Goal: Task Accomplishment & Management: Manage account settings

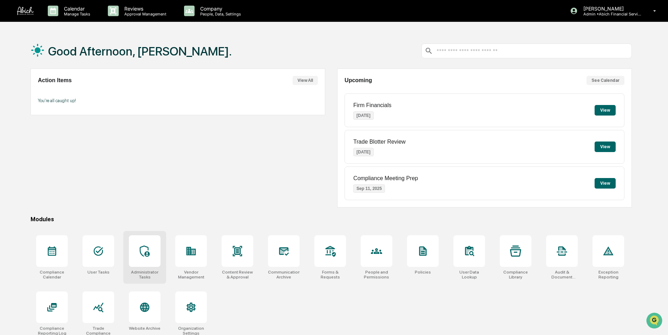
click at [143, 253] on icon at bounding box center [144, 251] width 11 height 11
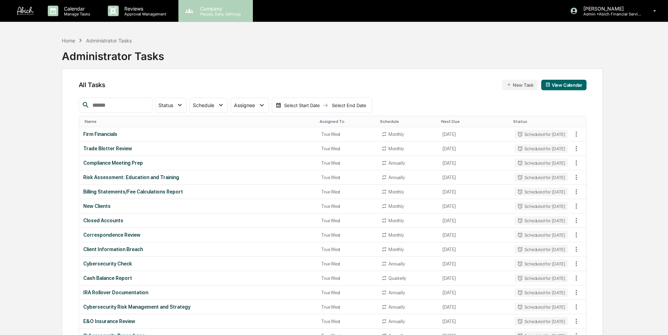
click at [208, 9] on p "Company" at bounding box center [220, 9] width 50 height 6
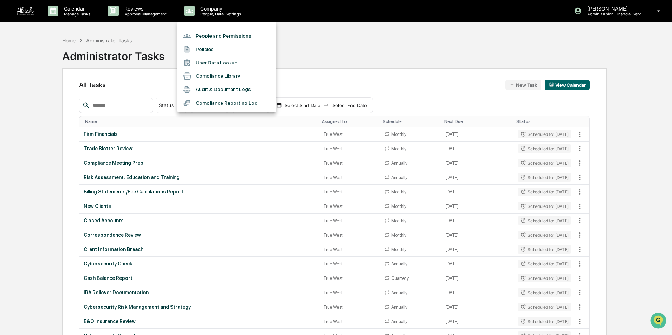
click at [208, 33] on li "People and Permissions" at bounding box center [226, 35] width 98 height 13
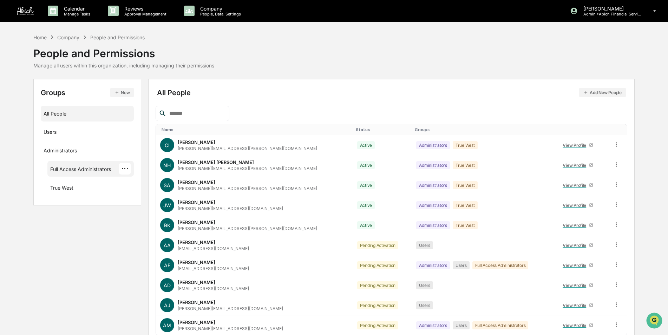
click at [70, 167] on div "Full Access Administrators" at bounding box center [80, 170] width 61 height 8
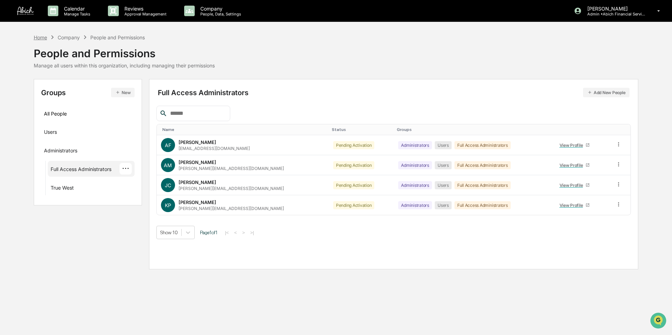
click at [42, 36] on div "Home" at bounding box center [40, 37] width 13 height 6
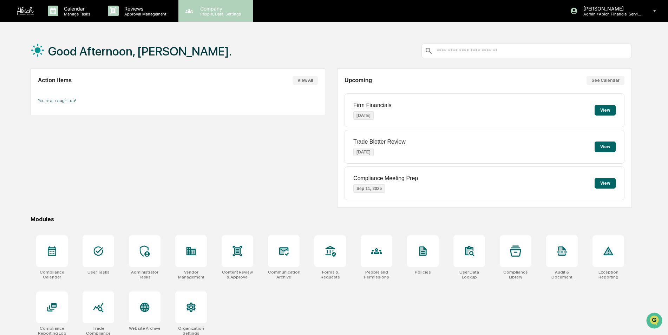
click at [202, 9] on p "Company" at bounding box center [220, 9] width 50 height 6
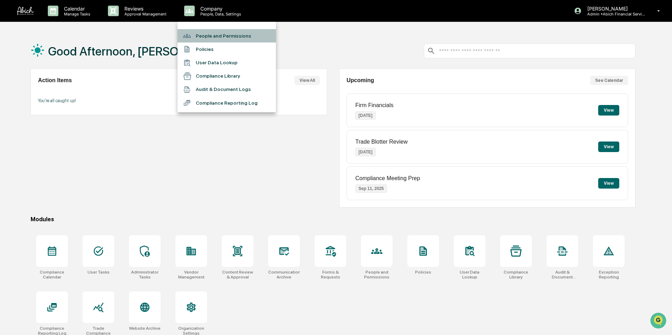
click at [209, 35] on li "People and Permissions" at bounding box center [226, 35] width 98 height 13
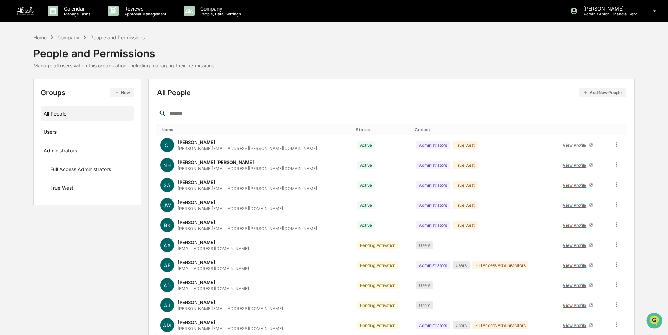
click at [120, 91] on button "New" at bounding box center [122, 92] width 24 height 9
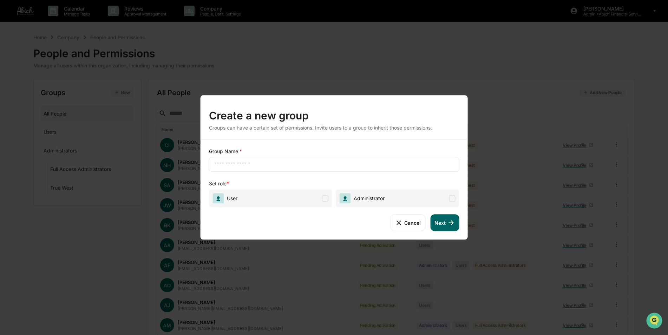
click at [272, 166] on input "text" at bounding box center [334, 164] width 240 height 7
type input "********"
click at [309, 198] on span "User" at bounding box center [270, 198] width 123 height 18
click at [443, 226] on button "Next" at bounding box center [444, 222] width 29 height 17
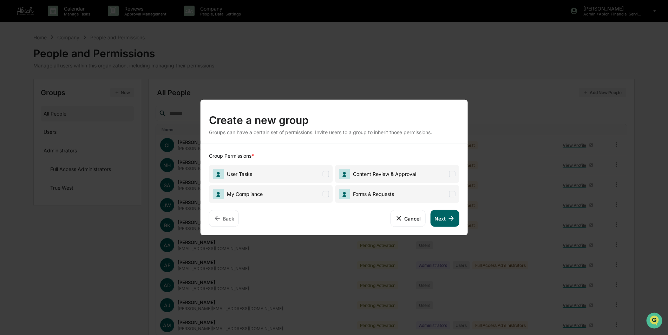
click at [282, 171] on span "User Tasks" at bounding box center [271, 174] width 124 height 18
click at [301, 201] on span "My Compliance" at bounding box center [271, 194] width 124 height 18
click at [374, 189] on span "Forms & Requests" at bounding box center [366, 194] width 55 height 10
click at [394, 172] on span "Content Review & Approval" at bounding box center [383, 174] width 66 height 6
click at [448, 222] on icon at bounding box center [451, 219] width 8 height 8
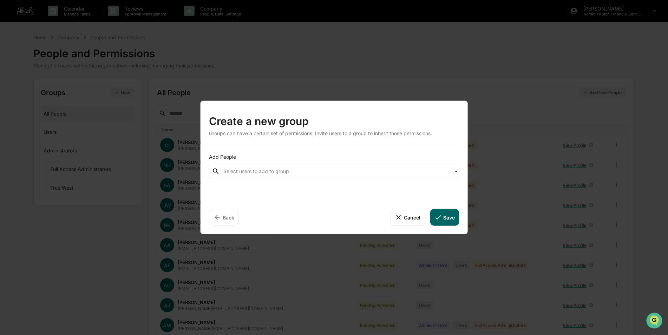
click at [280, 171] on div at bounding box center [336, 171] width 227 height 8
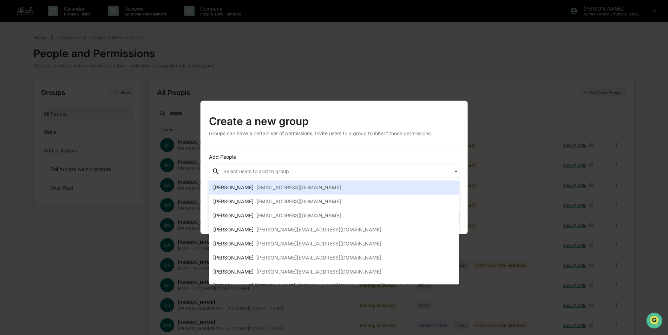
click at [273, 185] on div "abe@abichfinancial.com" at bounding box center [298, 187] width 85 height 8
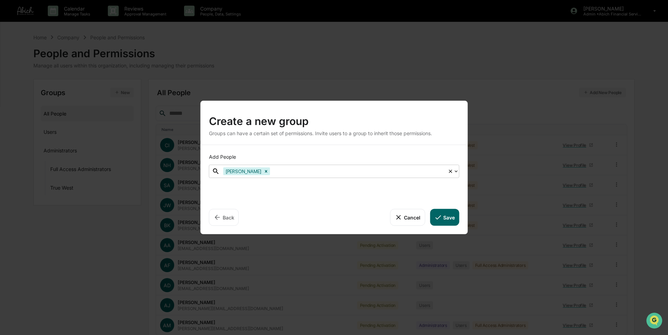
click at [283, 173] on div at bounding box center [358, 171] width 173 height 8
click at [288, 172] on div at bounding box center [358, 171] width 173 height 8
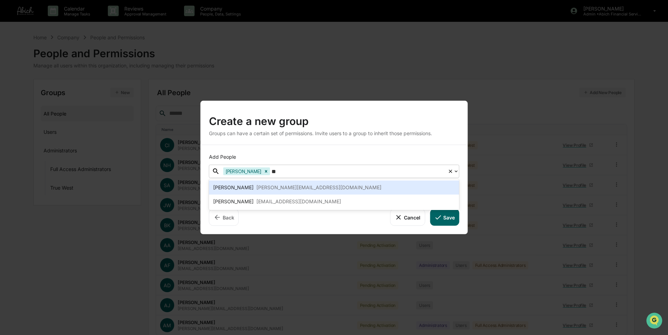
type input "***"
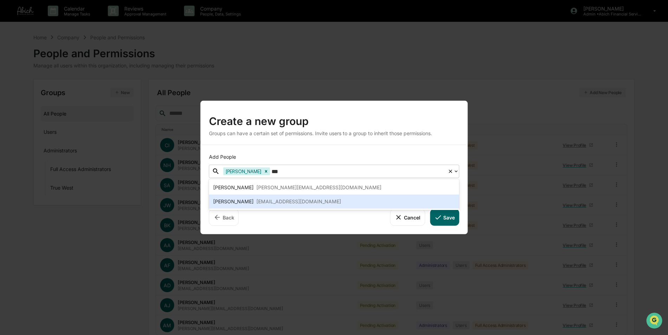
click at [276, 204] on div "jb@abichfinancial.com" at bounding box center [298, 201] width 85 height 8
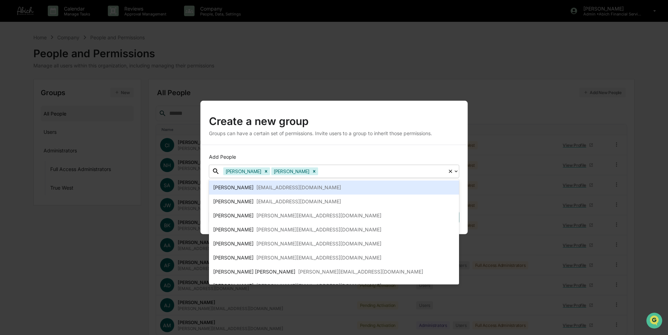
click at [321, 169] on div at bounding box center [382, 171] width 125 height 8
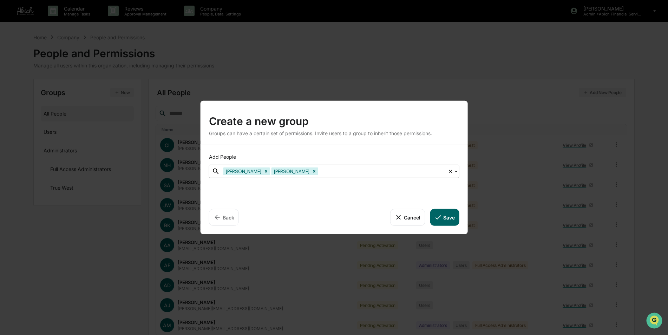
click at [320, 171] on div at bounding box center [382, 171] width 125 height 8
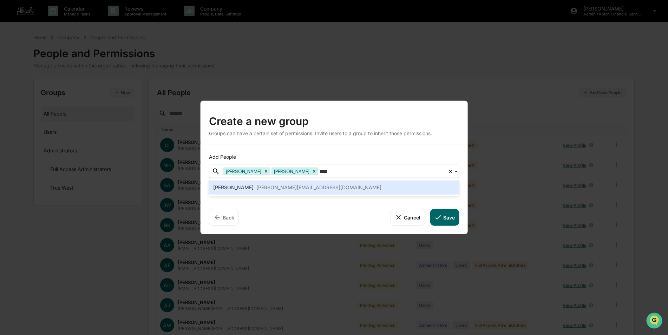
type input "******"
click at [302, 190] on div "justin@abichfinancial.com" at bounding box center [318, 187] width 125 height 8
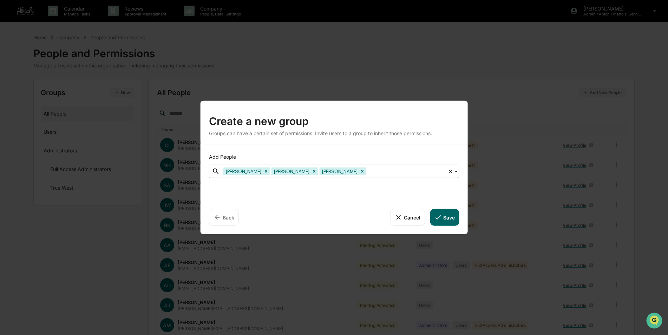
click at [368, 171] on div at bounding box center [406, 171] width 77 height 8
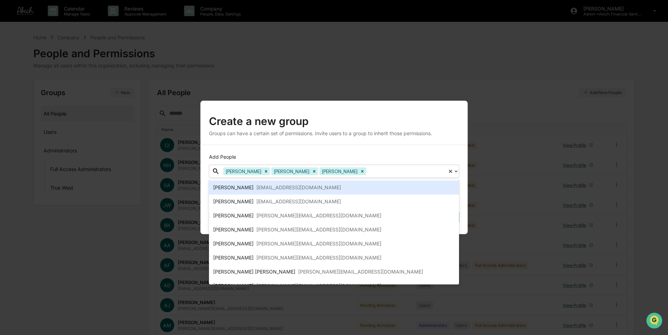
click at [368, 173] on div at bounding box center [406, 171] width 77 height 8
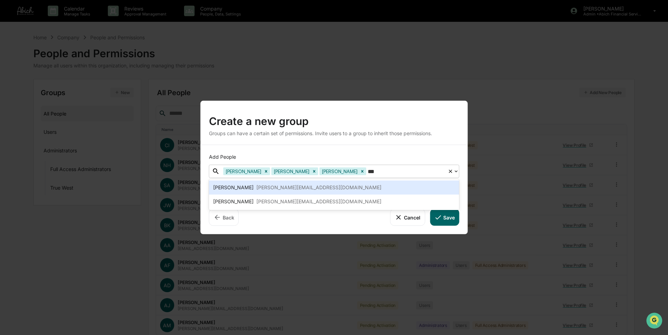
type input "****"
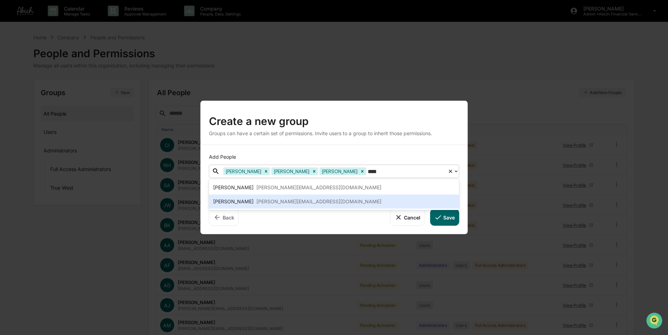
click at [314, 201] on div "Ryan Oliver ryan@abichfinancial.com" at bounding box center [334, 201] width 242 height 8
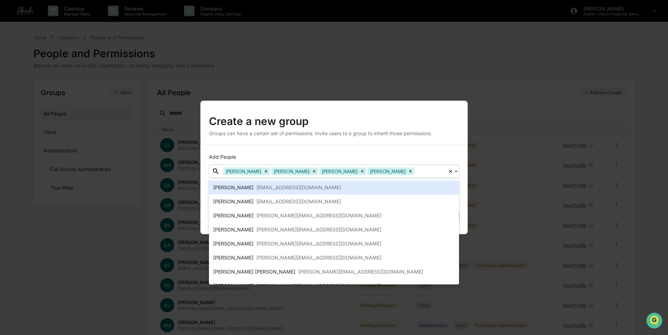
click at [416, 170] on div at bounding box center [430, 171] width 28 height 8
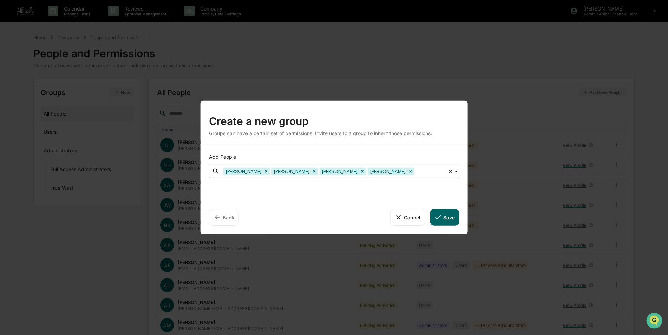
click at [416, 173] on div at bounding box center [430, 171] width 28 height 8
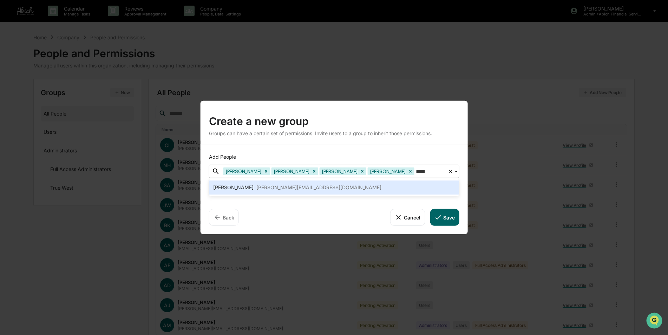
type input "******"
click at [311, 187] on div "thomas@abichfinancial.com" at bounding box center [318, 187] width 125 height 8
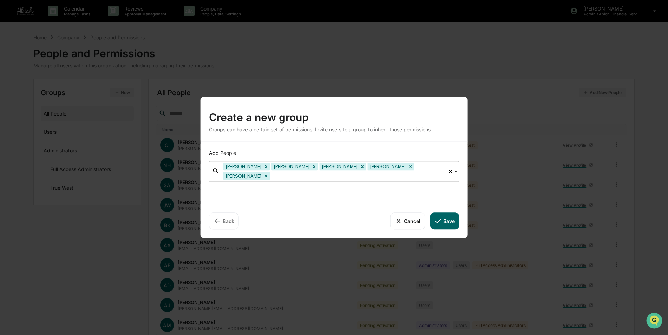
click at [447, 218] on button "Save" at bounding box center [444, 221] width 29 height 17
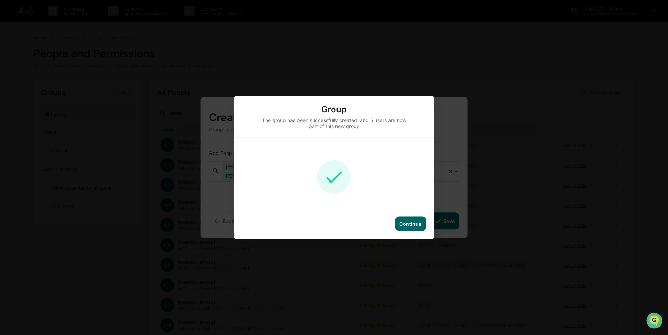
click at [419, 226] on div "Continue" at bounding box center [410, 224] width 22 height 6
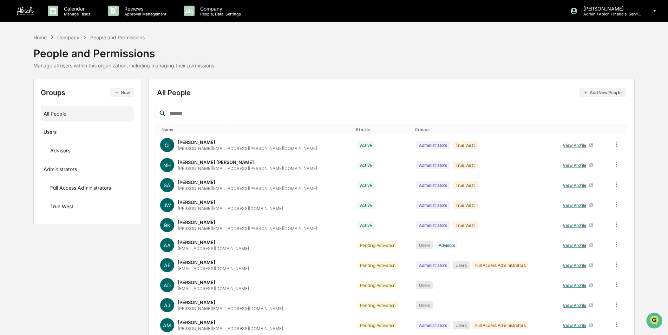
click at [122, 92] on button "New" at bounding box center [122, 92] width 24 height 9
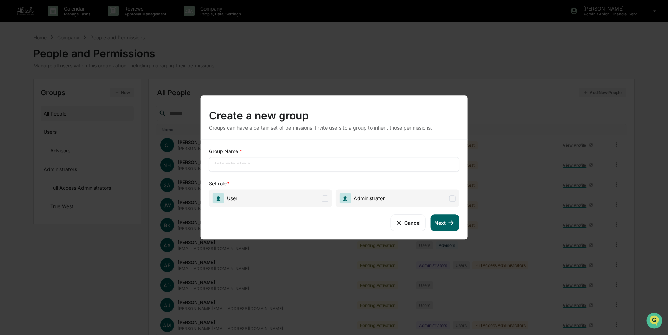
click at [228, 164] on input "text" at bounding box center [334, 164] width 240 height 7
type input "**********"
click at [296, 194] on span "User" at bounding box center [270, 198] width 123 height 18
click at [449, 223] on icon at bounding box center [451, 223] width 8 height 8
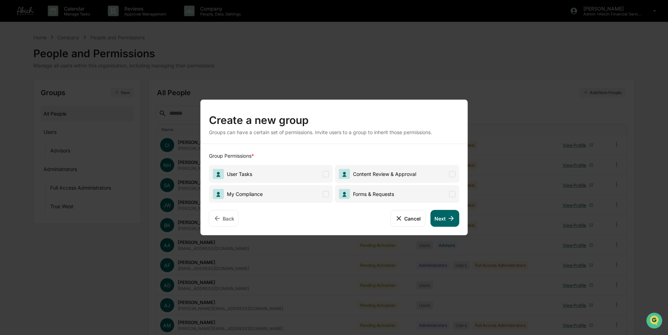
click at [298, 169] on span "User Tasks" at bounding box center [271, 174] width 124 height 18
click at [303, 190] on span "My Compliance" at bounding box center [271, 194] width 124 height 18
click at [410, 205] on div "Group Permissions * User Tasks Content Review & Approval My Compliance Forms & …" at bounding box center [334, 189] width 267 height 91
click at [414, 186] on span "Forms & Requests" at bounding box center [397, 194] width 124 height 18
click at [418, 177] on span "Content Review & Approval" at bounding box center [397, 174] width 124 height 18
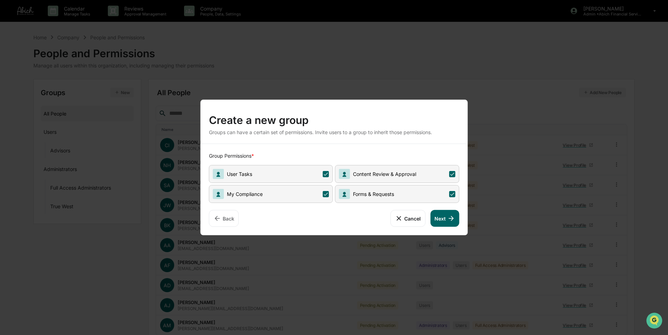
click at [439, 217] on button "Next" at bounding box center [444, 218] width 29 height 17
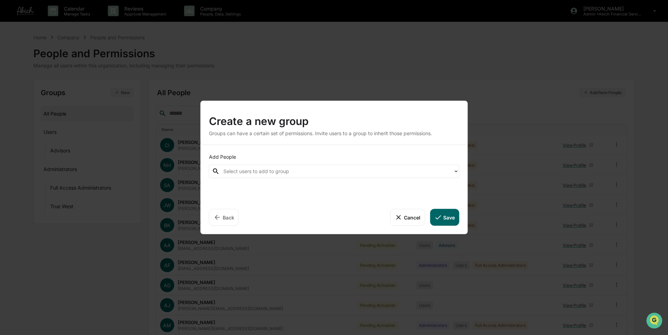
click at [311, 172] on div at bounding box center [336, 171] width 227 height 8
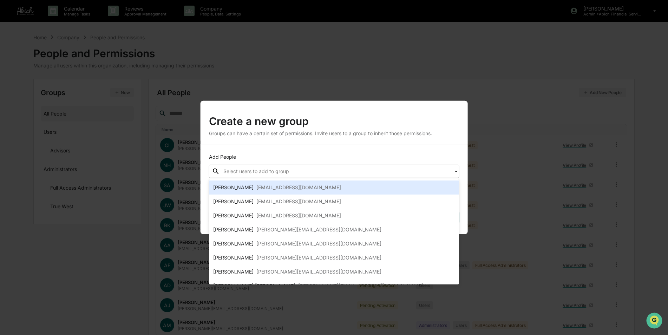
click at [291, 188] on div "abe@abichfinancial.com" at bounding box center [298, 187] width 85 height 8
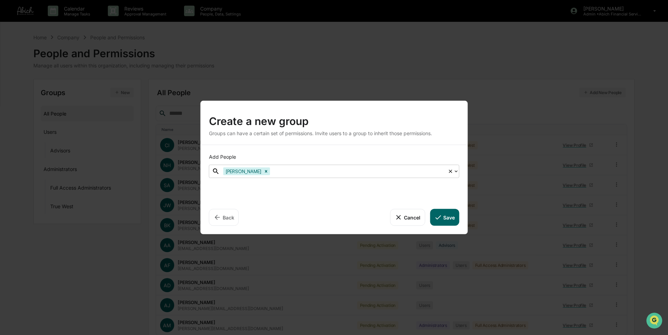
click at [297, 170] on div at bounding box center [358, 171] width 173 height 8
click at [299, 171] on div at bounding box center [358, 171] width 173 height 8
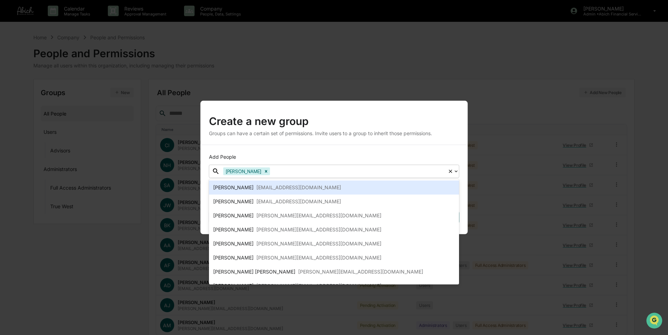
click at [293, 189] on div "sera@abichfinancial.com" at bounding box center [298, 187] width 85 height 8
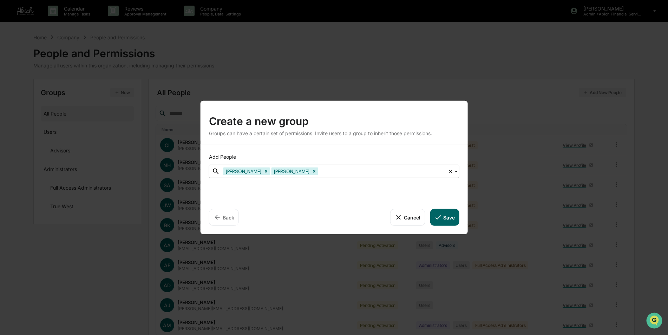
click at [328, 171] on div at bounding box center [382, 171] width 125 height 8
click at [340, 171] on div at bounding box center [382, 171] width 125 height 8
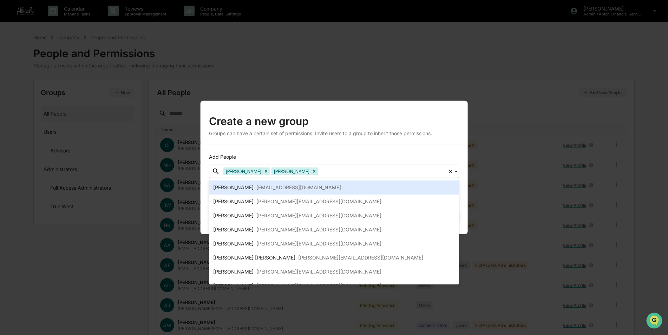
click at [334, 189] on div "Aiden Dougherty aiden@abichfinancial.com" at bounding box center [334, 187] width 242 height 8
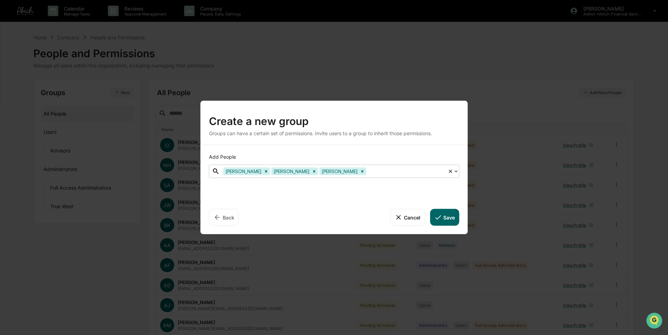
click at [374, 172] on div at bounding box center [406, 171] width 77 height 8
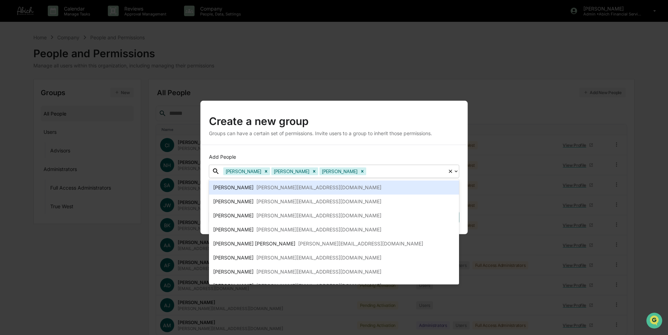
click at [379, 174] on div at bounding box center [406, 171] width 77 height 8
click at [363, 188] on div "Ashley Jacob ashley@abichfinancial.com" at bounding box center [334, 187] width 242 height 8
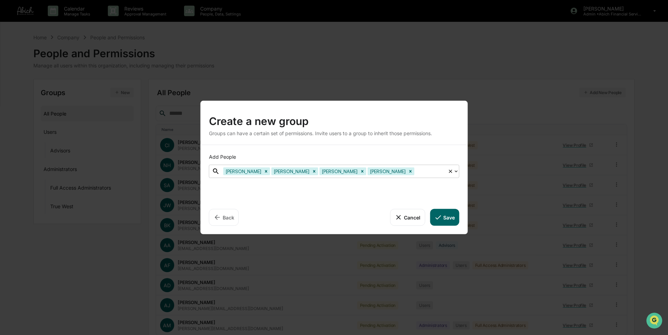
click at [429, 171] on div at bounding box center [430, 171] width 28 height 8
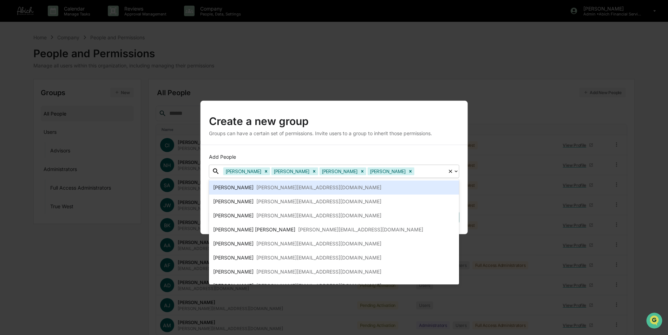
click at [415, 186] on div "Angela Mari angela@abichfinancial.com" at bounding box center [334, 187] width 242 height 8
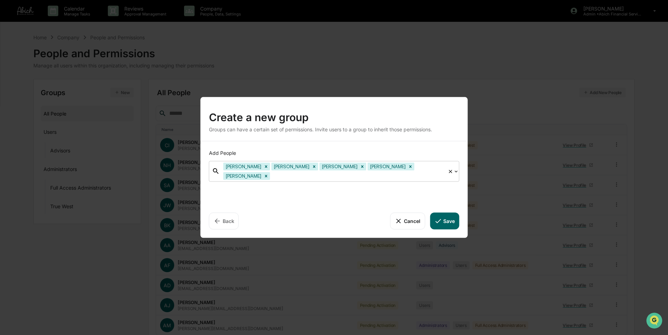
click at [443, 172] on div at bounding box center [358, 176] width 173 height 8
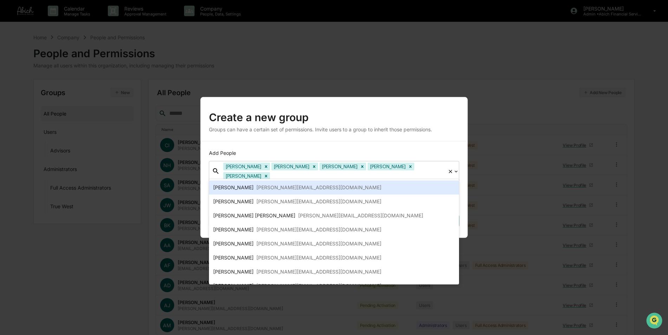
click at [441, 175] on div at bounding box center [358, 176] width 173 height 8
click at [424, 188] on div "Brenda Carbajal brenda@abichfinancial.com" at bounding box center [334, 187] width 242 height 8
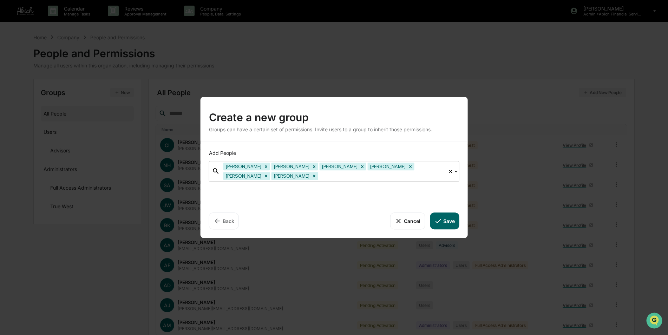
click at [323, 177] on div at bounding box center [382, 176] width 125 height 8
click at [320, 176] on div at bounding box center [382, 176] width 125 height 8
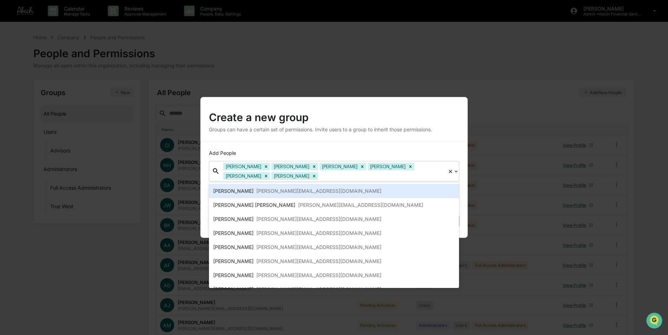
click at [294, 190] on div "cesar@abichfinancial.com" at bounding box center [318, 191] width 125 height 8
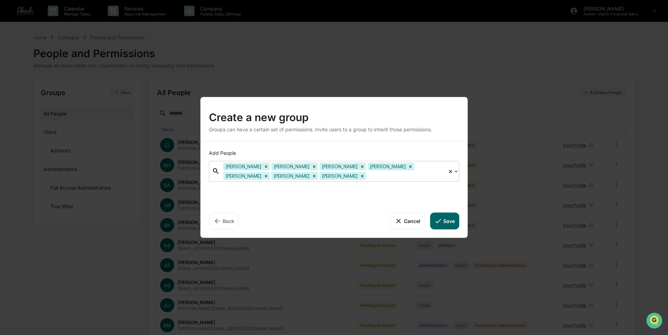
click at [368, 176] on div at bounding box center [406, 176] width 77 height 8
click at [368, 178] on div at bounding box center [406, 176] width 77 height 8
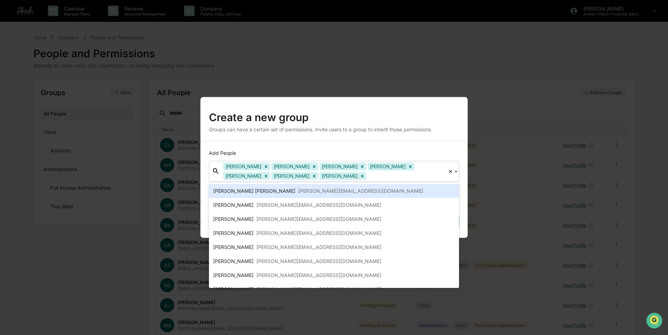
click at [315, 189] on div "connor@abichfinancial.com" at bounding box center [360, 191] width 125 height 8
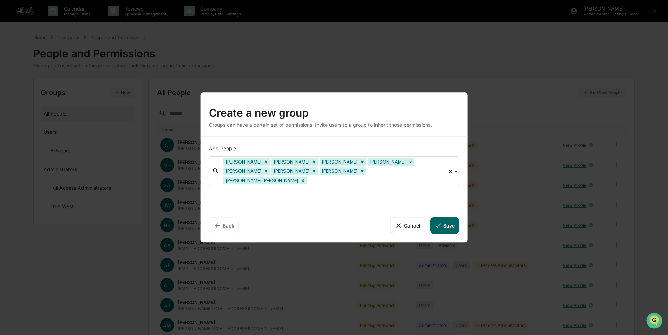
click at [360, 178] on div at bounding box center [376, 180] width 136 height 8
click at [363, 176] on div at bounding box center [376, 180] width 136 height 8
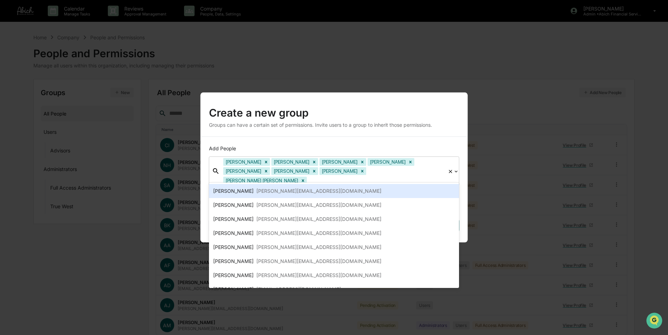
click at [354, 188] on div "Emily Page emily@abichfinancial.com" at bounding box center [334, 191] width 242 height 8
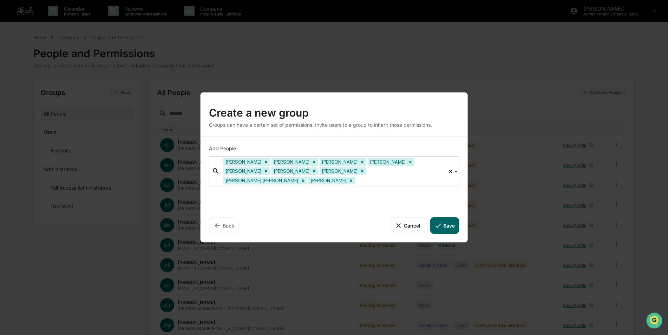
click at [405, 178] on div at bounding box center [401, 180] width 88 height 8
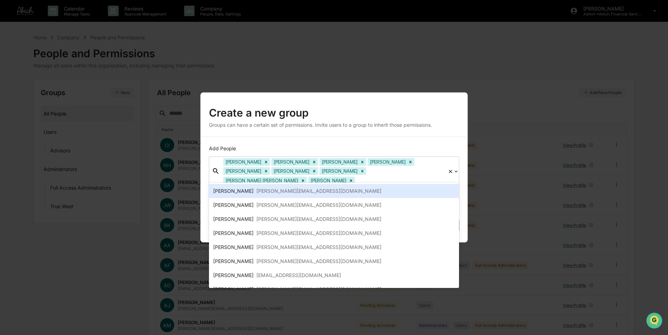
click at [404, 176] on div at bounding box center [401, 180] width 88 height 8
click at [386, 191] on div "Daniel Gribbin daniel@abichfinancial.com" at bounding box center [334, 191] width 242 height 8
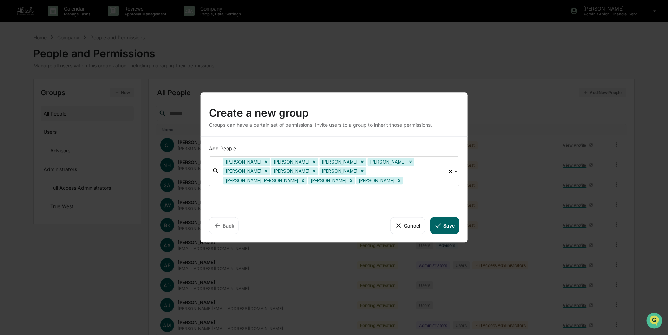
click at [423, 178] on div at bounding box center [425, 180] width 40 height 8
click at [438, 178] on div at bounding box center [425, 180] width 40 height 8
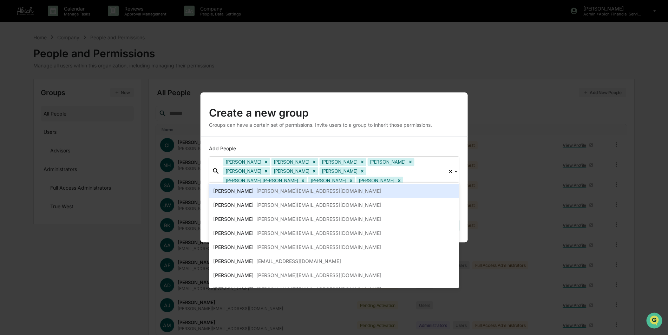
click at [417, 189] on div "Haley Brodnak haley@abichfinancial.com" at bounding box center [334, 191] width 242 height 8
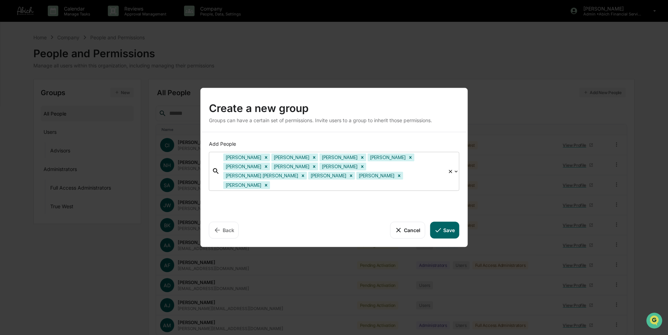
click at [336, 182] on div at bounding box center [358, 185] width 173 height 8
click at [335, 181] on div at bounding box center [358, 185] width 173 height 8
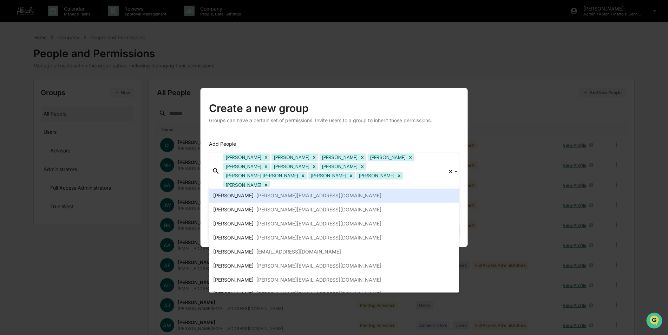
click at [325, 199] on div "Isabella Riitano isabella@abichfinancial.com" at bounding box center [334, 195] width 242 height 8
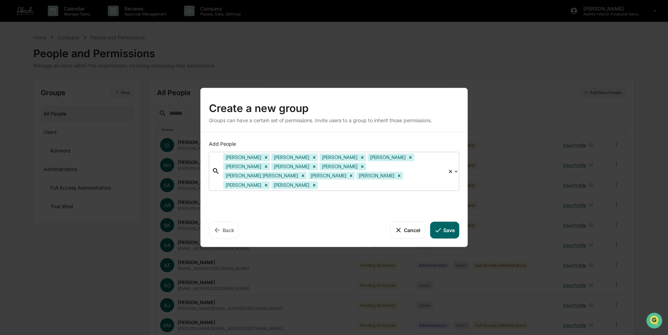
click at [333, 181] on div at bounding box center [382, 185] width 125 height 8
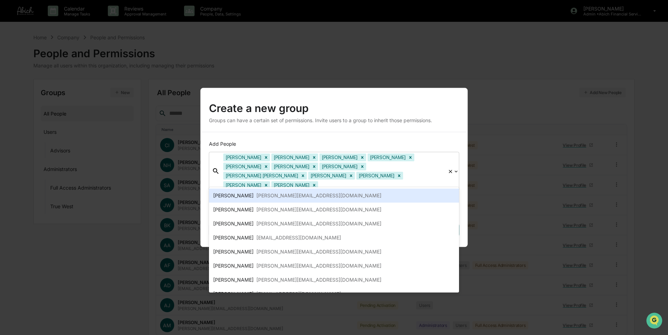
click at [328, 194] on div "Hannah Arriola hannah@abichfinancial.com" at bounding box center [334, 195] width 242 height 8
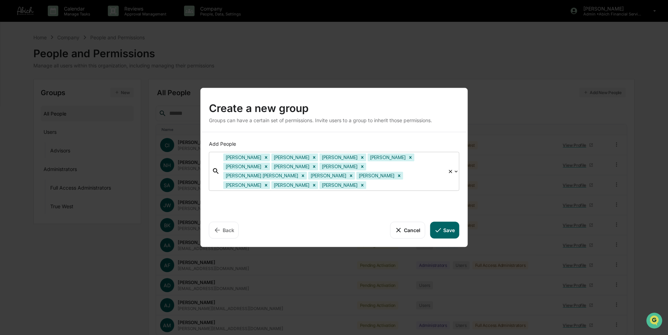
click at [368, 182] on div at bounding box center [406, 185] width 77 height 8
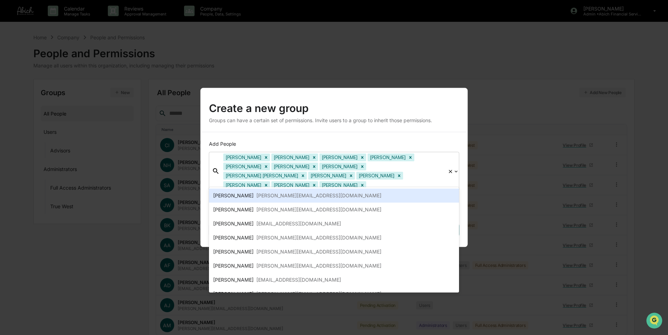
click at [357, 194] on div "Henry Fuentes henry@abichfinancial.com" at bounding box center [334, 195] width 242 height 8
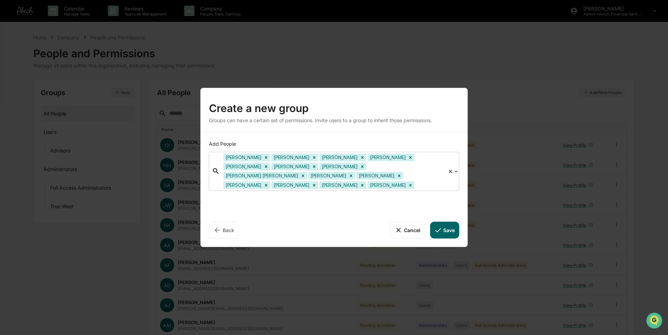
click at [416, 181] on div at bounding box center [430, 185] width 28 height 8
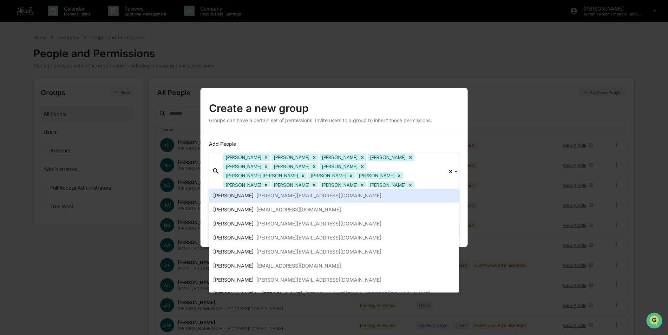
click at [394, 194] on div "Joshua Choi joshua@abichfinancial.com" at bounding box center [334, 195] width 242 height 8
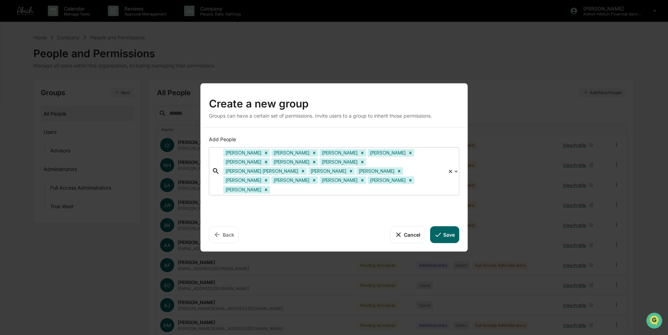
click at [431, 185] on div at bounding box center [358, 189] width 173 height 8
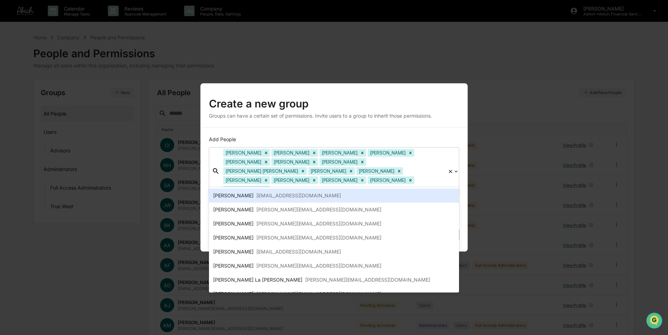
click at [417, 194] on div "Joshua Barbin jb@abichfinancial.com" at bounding box center [334, 195] width 242 height 8
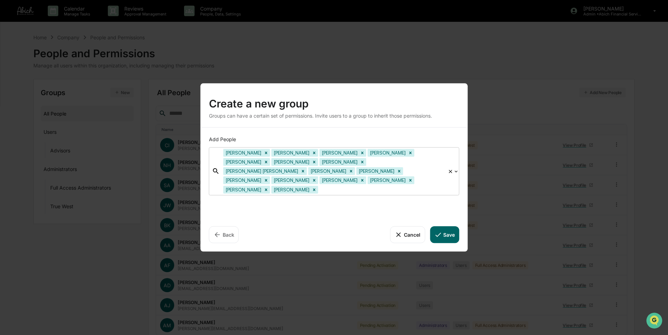
click at [320, 185] on div at bounding box center [382, 189] width 125 height 8
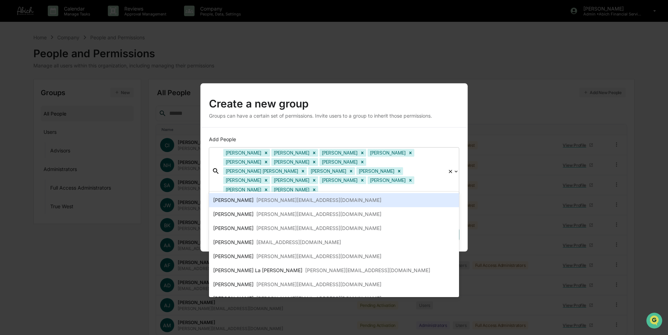
click at [320, 185] on div at bounding box center [382, 189] width 125 height 8
click at [299, 201] on div "karina@abichfinancial.com" at bounding box center [318, 200] width 125 height 8
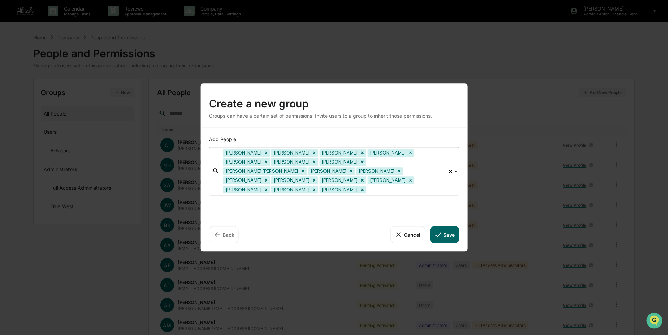
click at [368, 185] on div at bounding box center [406, 189] width 77 height 8
click at [368, 187] on div at bounding box center [406, 189] width 77 height 8
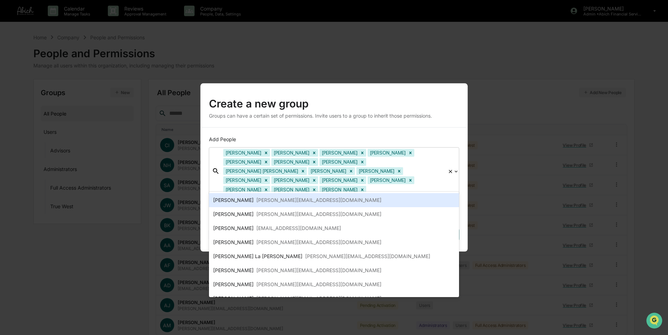
click at [313, 199] on div "Kate Petersen kate@abichfinancial.com" at bounding box center [334, 200] width 242 height 8
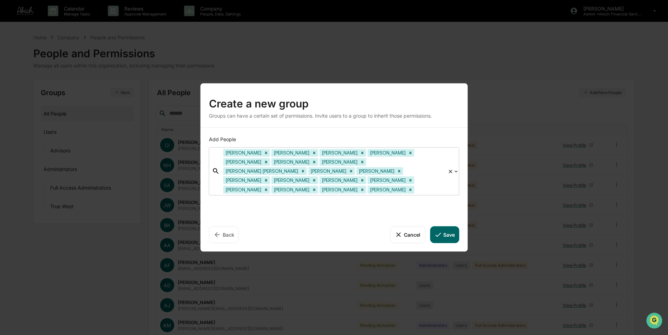
click at [416, 185] on div at bounding box center [430, 189] width 28 height 8
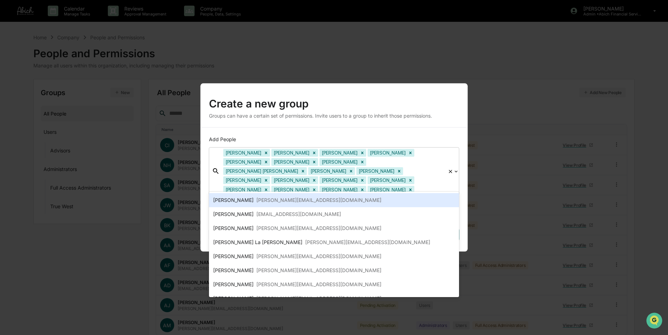
click at [351, 198] on div "Justin Dobak justin@abichfinancial.com" at bounding box center [334, 200] width 242 height 8
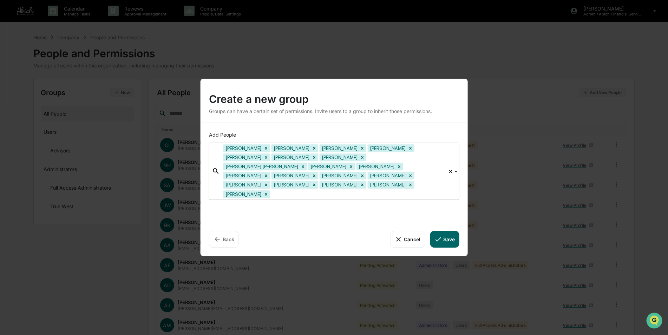
click at [391, 190] on div at bounding box center [358, 194] width 173 height 8
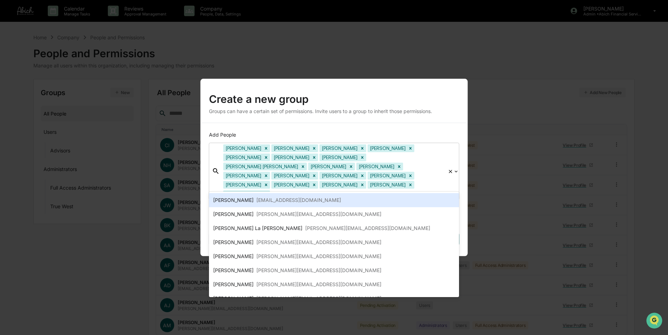
click at [380, 200] on div "Noah Motechin noah@abichfinancial.com" at bounding box center [334, 200] width 242 height 8
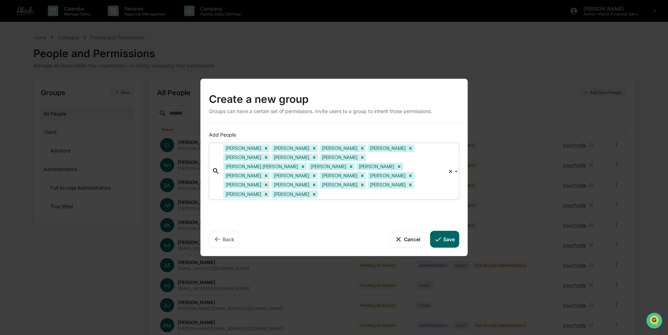
click at [427, 190] on div at bounding box center [382, 194] width 125 height 8
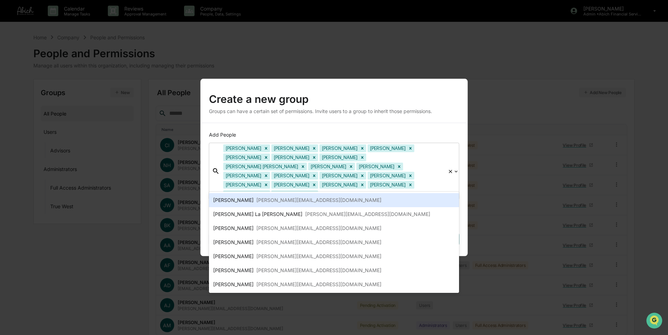
click at [403, 198] on div "Matthew Hutchison matthew@abichfinancial.com" at bounding box center [334, 200] width 242 height 8
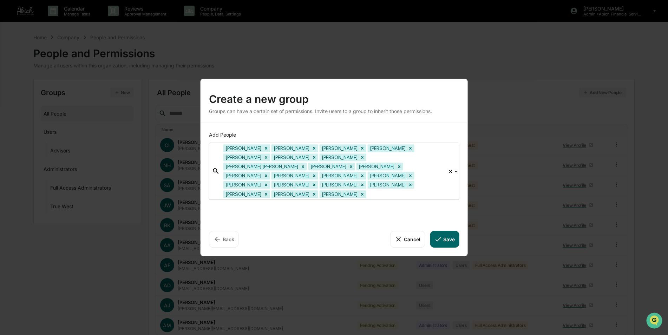
click at [368, 190] on div at bounding box center [406, 194] width 77 height 8
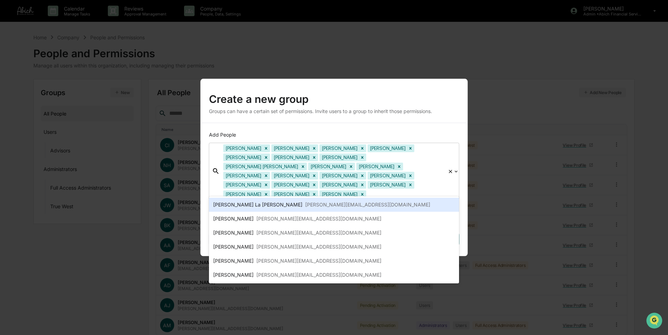
click at [328, 203] on div "pedro@abichfinancial.com" at bounding box center [367, 205] width 125 height 8
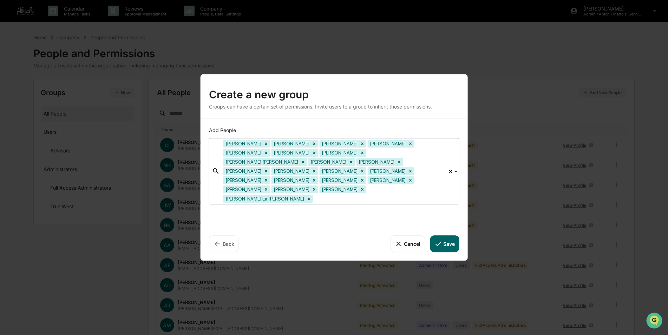
click at [349, 195] on div at bounding box center [379, 199] width 130 height 8
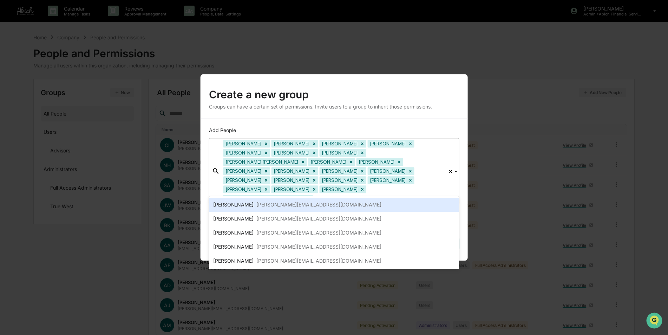
click at [349, 195] on div at bounding box center [379, 199] width 130 height 8
click at [343, 200] on div "Thomas Bryan thomas@abichfinancial.com" at bounding box center [334, 205] width 250 height 14
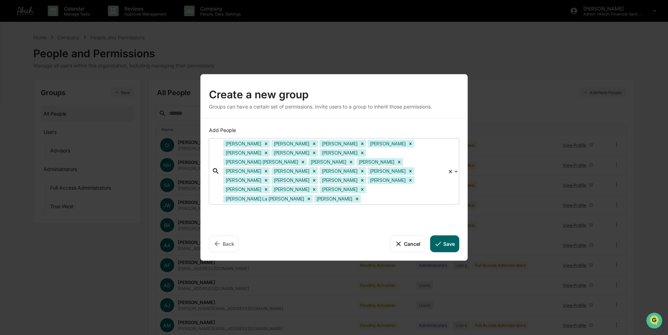
click at [389, 195] on div at bounding box center [403, 199] width 82 height 8
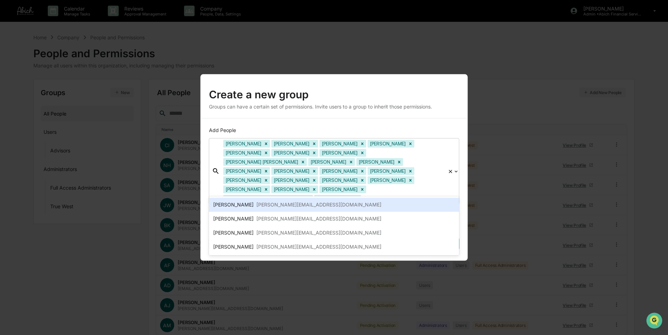
click at [389, 195] on div at bounding box center [403, 199] width 82 height 8
click at [383, 203] on div "Ryan Oliver ryan@abichfinancial.com" at bounding box center [334, 205] width 242 height 8
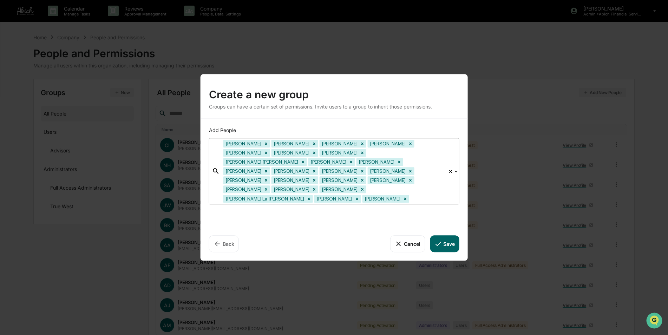
click at [413, 195] on div at bounding box center [428, 199] width 34 height 8
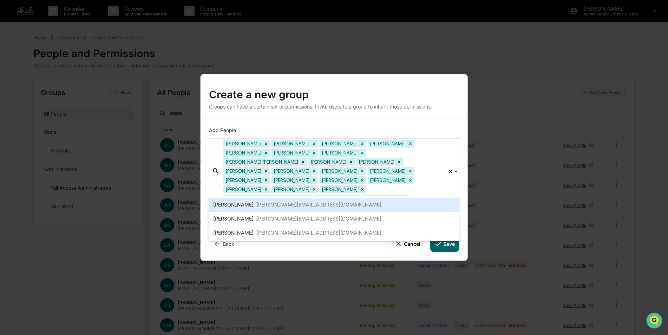
click at [403, 199] on div "Shelly Abich shelly@abichfinancial.com" at bounding box center [334, 205] width 250 height 14
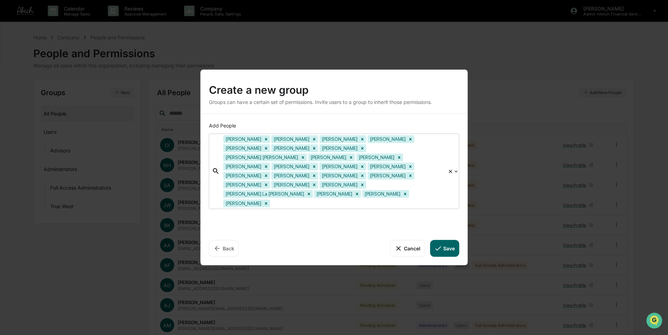
click at [362, 199] on div at bounding box center [358, 203] width 173 height 8
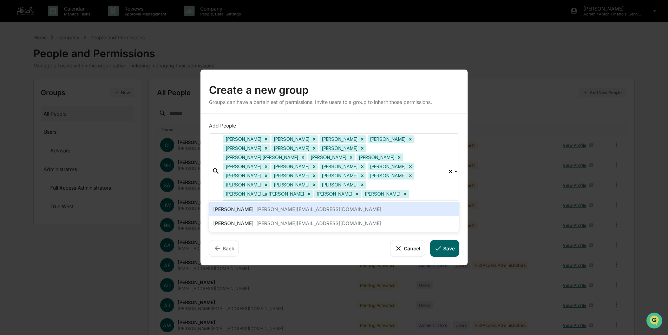
click at [362, 199] on div at bounding box center [358, 203] width 173 height 8
click at [344, 205] on div "Zachary Wilmoth zachary@abichfinancial.com" at bounding box center [334, 209] width 250 height 14
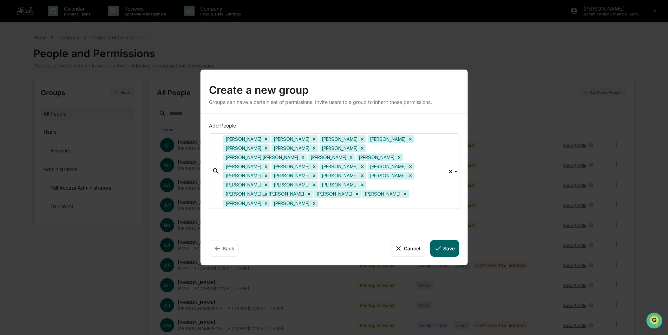
click at [330, 199] on div at bounding box center [382, 203] width 125 height 8
click at [329, 199] on div at bounding box center [382, 203] width 125 height 8
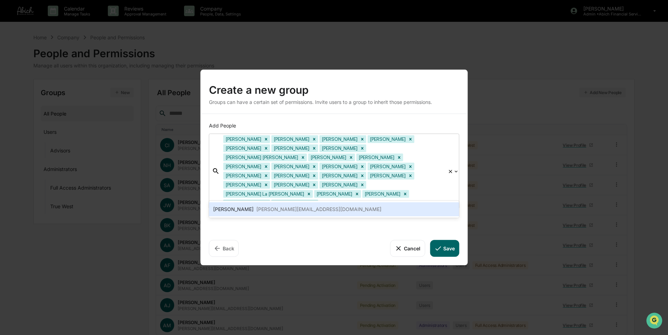
click at [320, 206] on div "Veronica Wanis veronica@abichfinancial.com" at bounding box center [334, 209] width 242 height 8
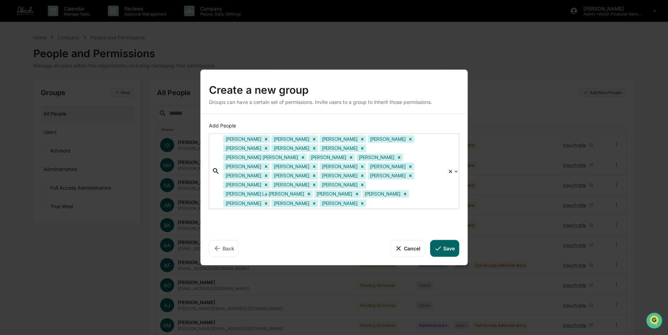
click at [442, 244] on icon at bounding box center [438, 248] width 8 height 8
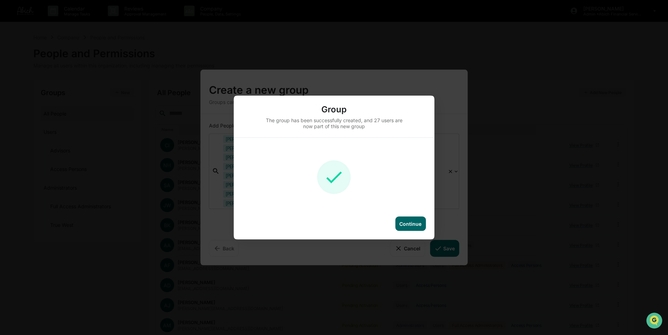
click at [419, 224] on div "Continue" at bounding box center [410, 224] width 22 height 6
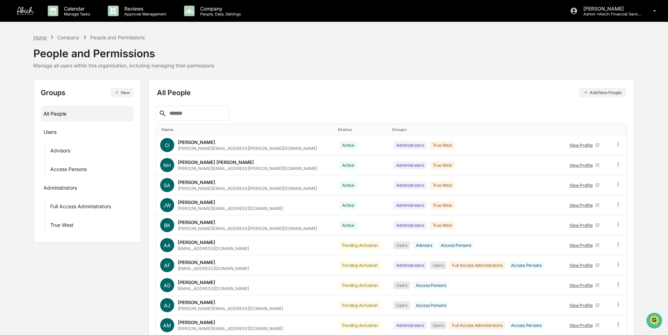
click at [40, 39] on div "Home" at bounding box center [39, 37] width 13 height 6
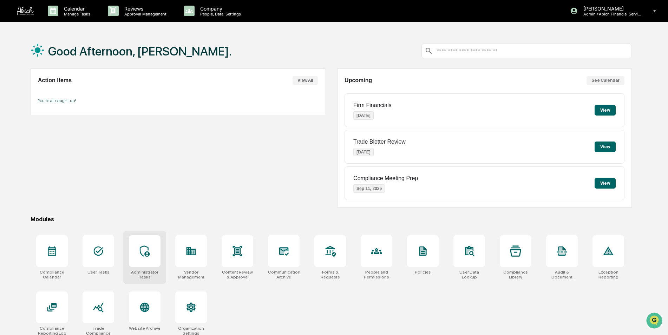
click at [144, 248] on icon at bounding box center [144, 251] width 11 height 11
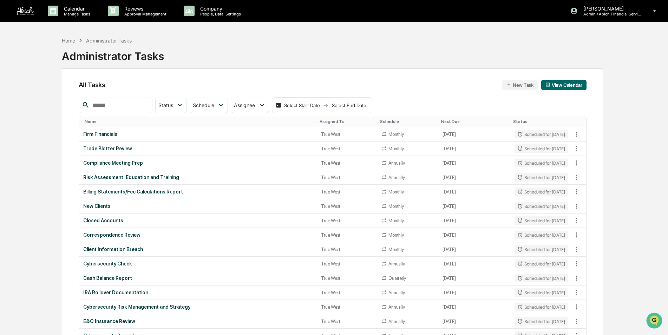
click at [100, 104] on input "text" at bounding box center [120, 105] width 60 height 9
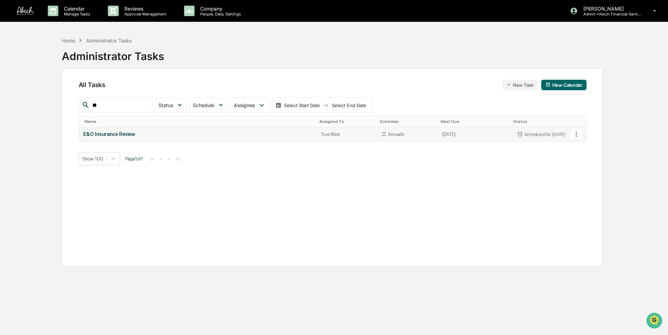
click at [177, 139] on td "E&O Insurance Review" at bounding box center [197, 134] width 237 height 14
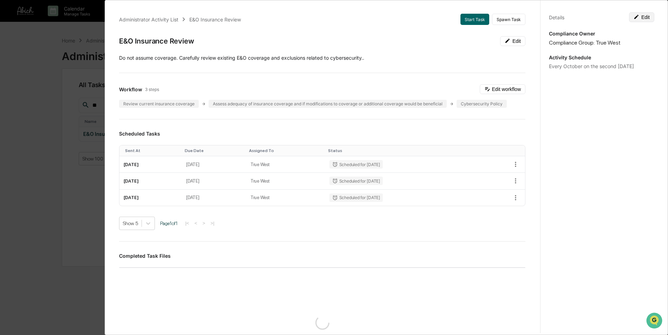
click at [648, 20] on button "Edit" at bounding box center [641, 17] width 25 height 10
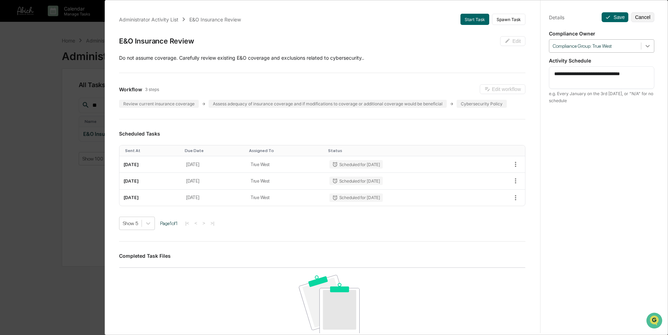
click at [644, 47] on icon at bounding box center [647, 46] width 7 height 7
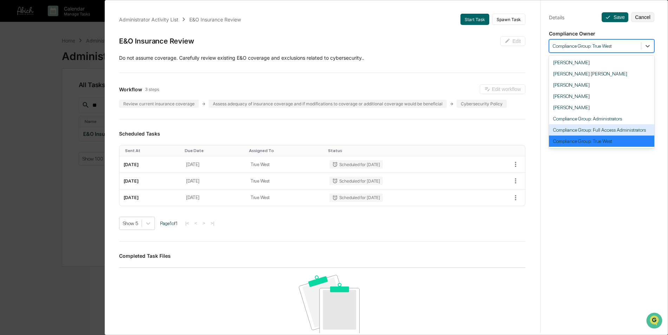
click at [608, 131] on div "Compliance Group: Full Access Administrators" at bounding box center [601, 129] width 105 height 11
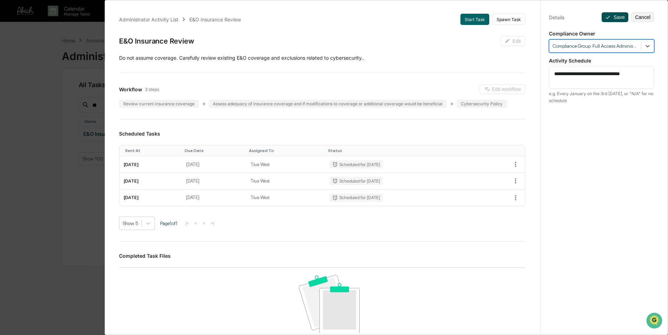
click at [614, 22] on button "Save" at bounding box center [615, 17] width 27 height 10
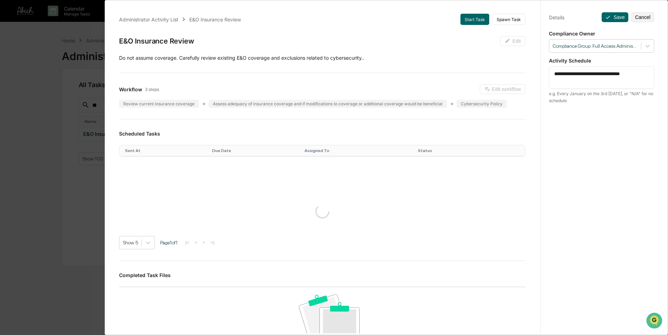
click at [53, 184] on div "**********" at bounding box center [334, 167] width 668 height 335
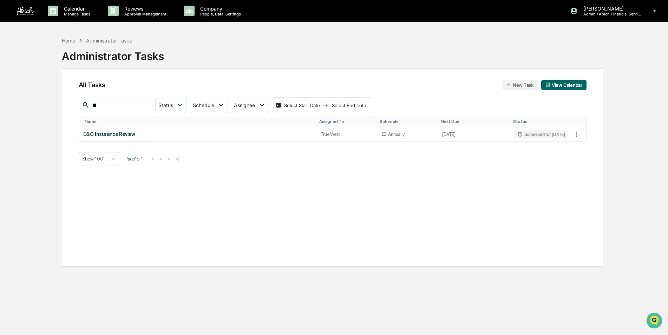
click at [122, 107] on input "**" at bounding box center [120, 105] width 60 height 9
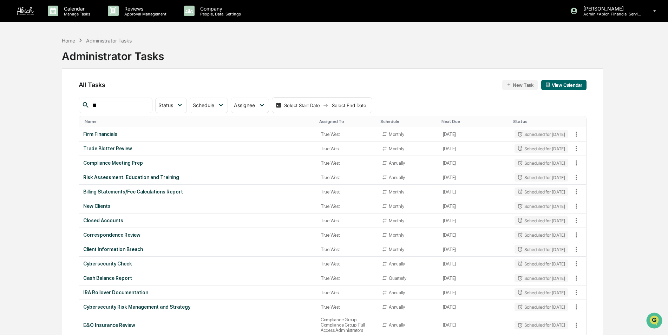
click at [122, 107] on input "**" at bounding box center [120, 105] width 60 height 9
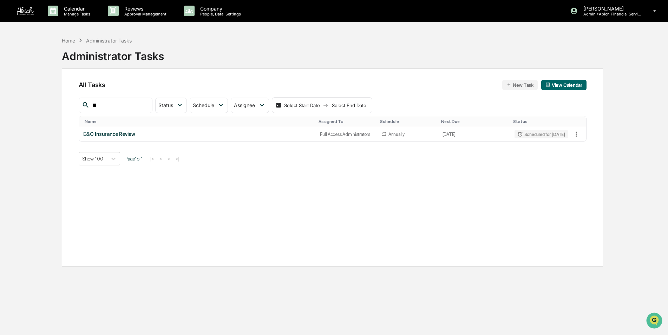
click at [122, 107] on input "**" at bounding box center [120, 105] width 60 height 9
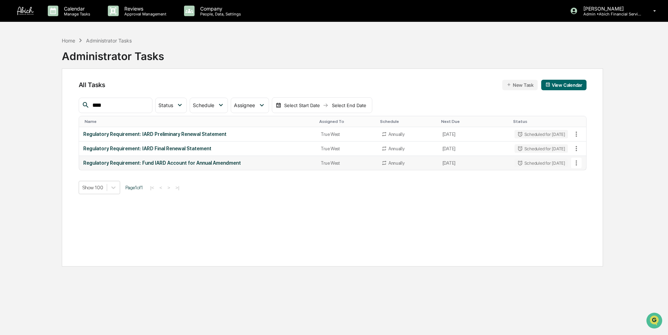
click at [155, 164] on div "Regulatory Requirement: Fund IARD Account for Annual Amendment" at bounding box center [197, 163] width 229 height 6
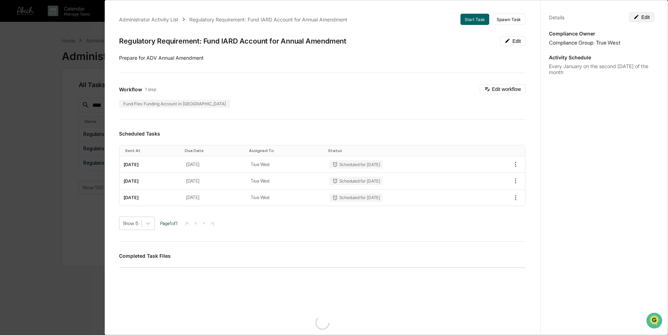
click at [638, 17] on button "Edit" at bounding box center [641, 17] width 25 height 10
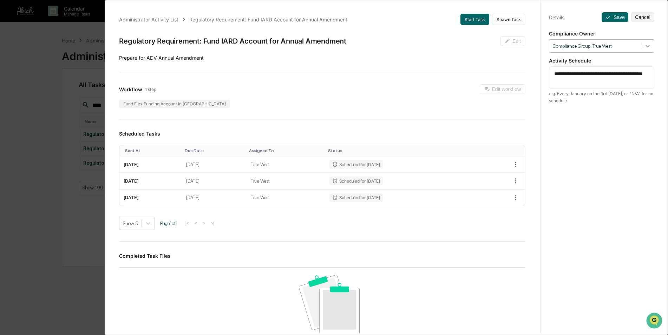
click at [646, 47] on icon at bounding box center [647, 46] width 7 height 7
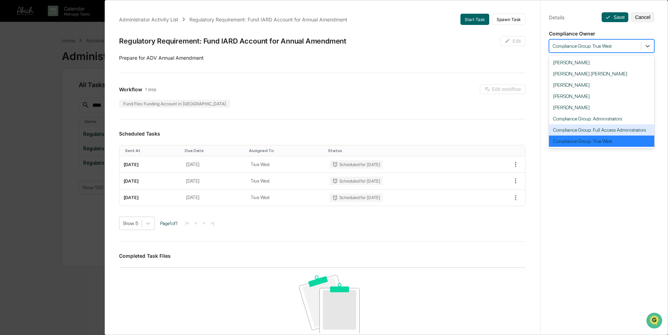
click at [604, 130] on div "Compliance Group: Full Access Administrators" at bounding box center [601, 129] width 105 height 11
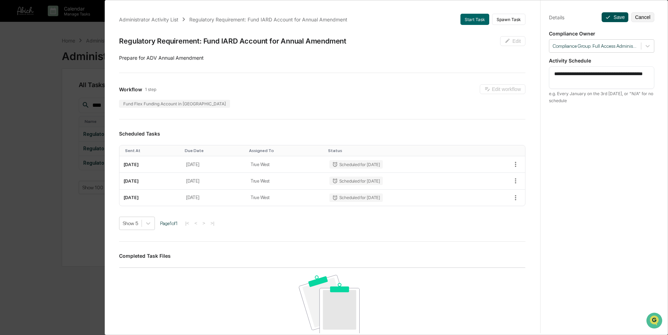
click at [605, 15] on icon at bounding box center [608, 17] width 6 height 6
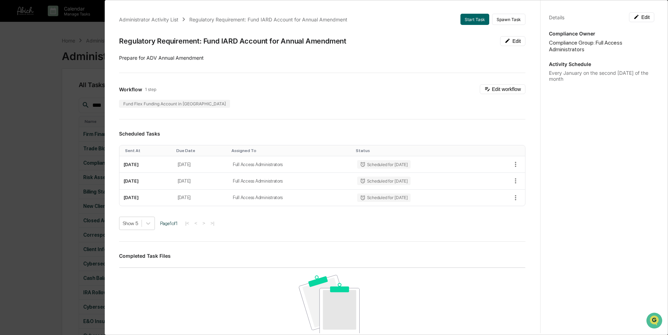
click at [35, 113] on div "Administrator Activity List Regulatory Requirement: Fund IARD Account for Annua…" at bounding box center [334, 167] width 668 height 335
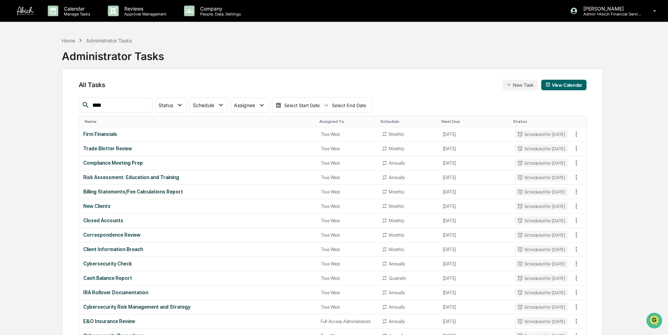
click at [116, 106] on input "****" at bounding box center [120, 105] width 60 height 9
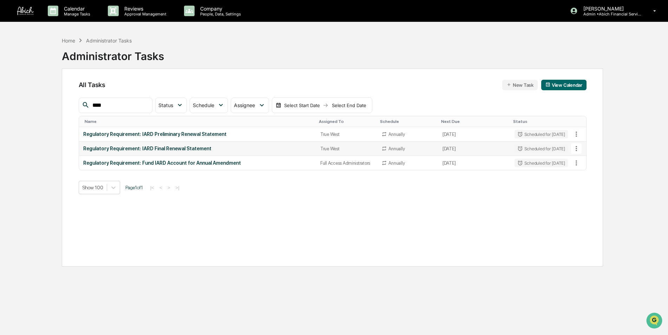
click at [154, 148] on div "Regulatory Requirement: IARD Final Renewal Statement" at bounding box center [197, 149] width 229 height 6
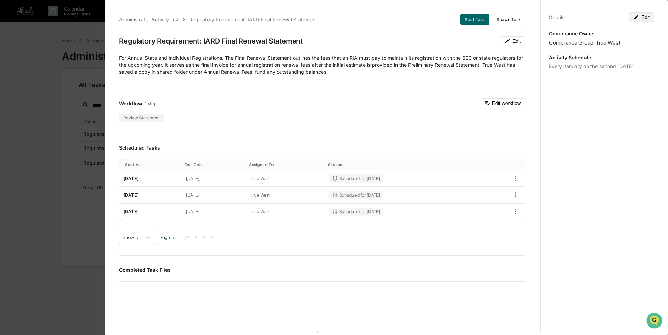
click at [646, 19] on button "Edit" at bounding box center [641, 17] width 25 height 10
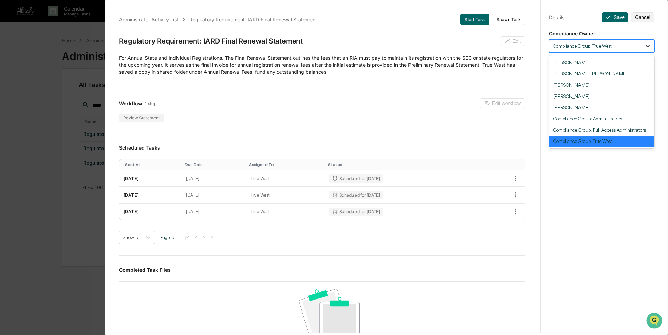
click at [648, 49] on div at bounding box center [647, 46] width 13 height 13
click at [625, 128] on div "Compliance Group: Full Access Administrators" at bounding box center [601, 129] width 105 height 11
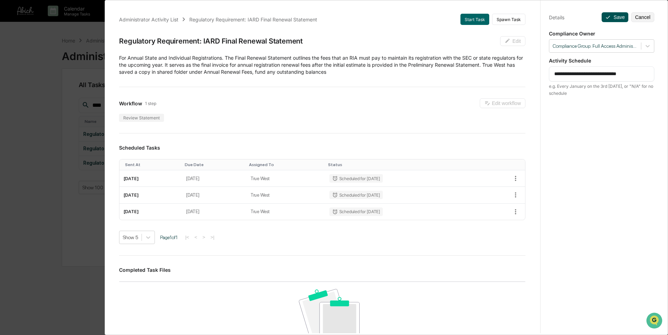
click at [611, 15] on button "Save" at bounding box center [615, 17] width 27 height 10
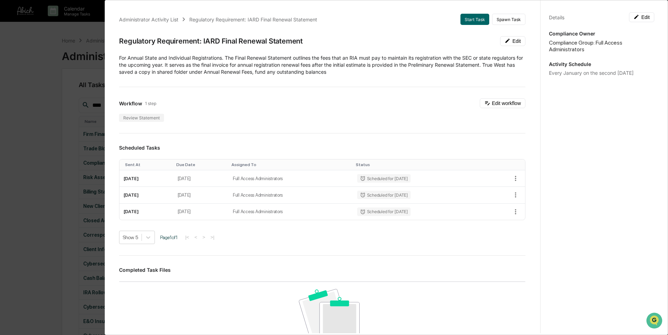
click at [13, 162] on div "Administrator Activity List Regulatory Requirement: IARD Final Renewal Statemen…" at bounding box center [334, 167] width 668 height 335
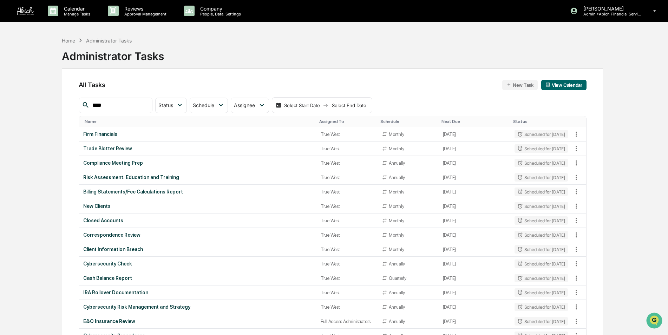
click at [118, 103] on input "****" at bounding box center [120, 105] width 60 height 9
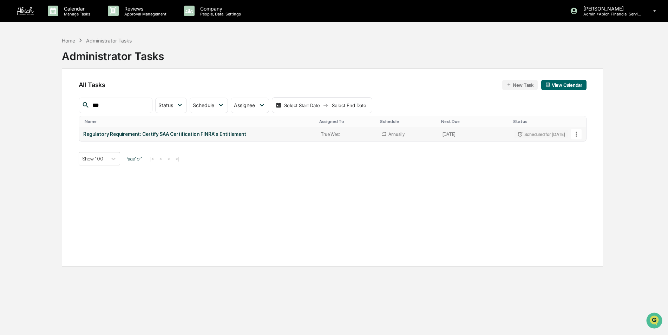
click at [111, 136] on div "Regulatory Requirement: Certify SAA Certification FINRA's Entitlement" at bounding box center [197, 134] width 229 height 6
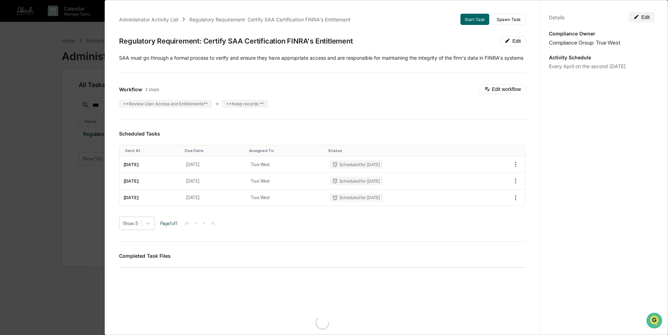
click at [639, 17] on button "Edit" at bounding box center [641, 17] width 25 height 10
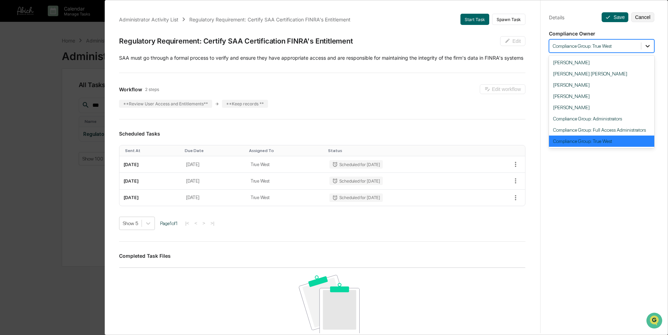
click at [649, 49] on div at bounding box center [647, 46] width 13 height 13
click at [619, 129] on div "Compliance Group: Full Access Administrators" at bounding box center [601, 129] width 105 height 11
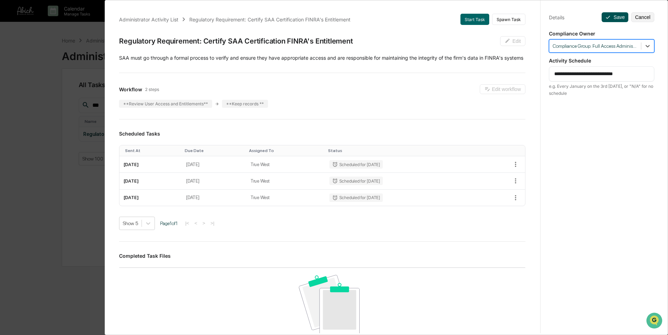
click at [612, 19] on button "Save" at bounding box center [615, 17] width 27 height 10
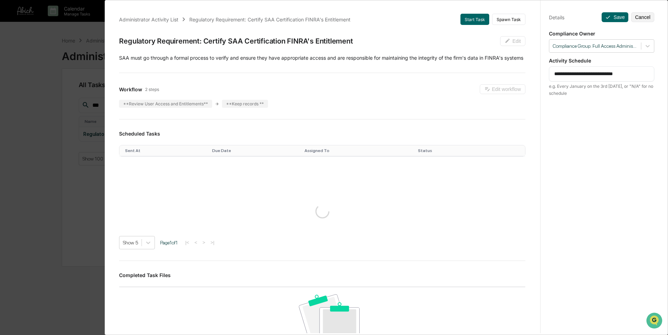
click at [31, 114] on div "**********" at bounding box center [334, 167] width 668 height 335
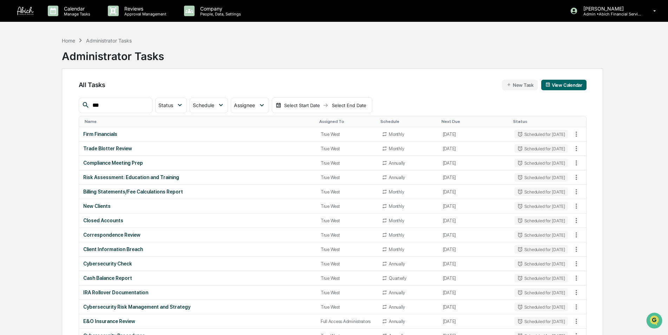
click at [123, 105] on input "***" at bounding box center [120, 105] width 60 height 9
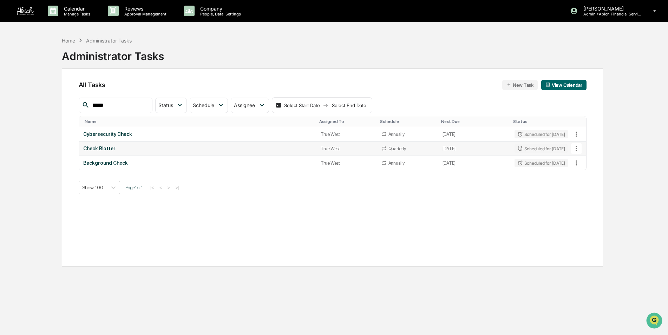
click at [109, 146] on div "Check Blotter" at bounding box center [197, 149] width 229 height 6
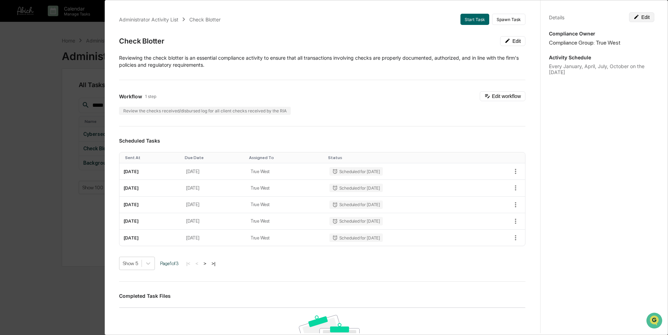
click at [642, 16] on button "Edit" at bounding box center [641, 17] width 25 height 10
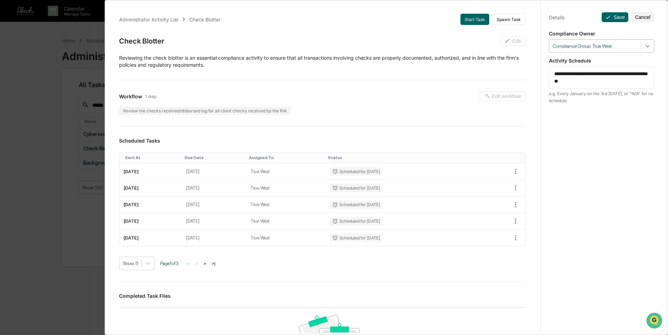
click at [646, 46] on icon at bounding box center [648, 46] width 4 height 2
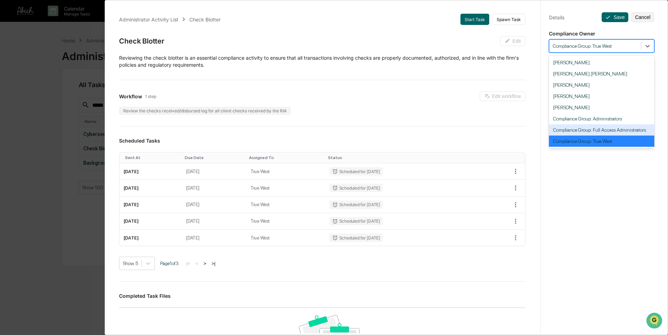
click at [616, 127] on div "Compliance Group: Full Access Administrators" at bounding box center [601, 129] width 105 height 11
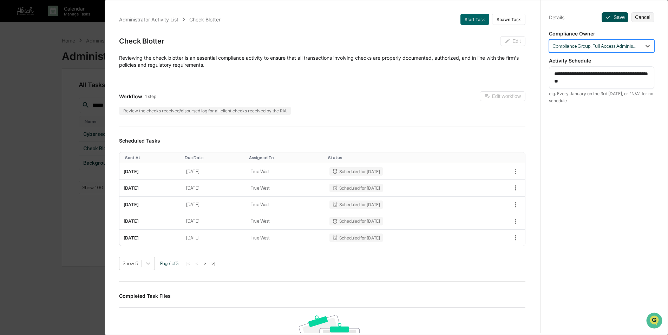
click at [608, 19] on button "Save" at bounding box center [615, 17] width 27 height 10
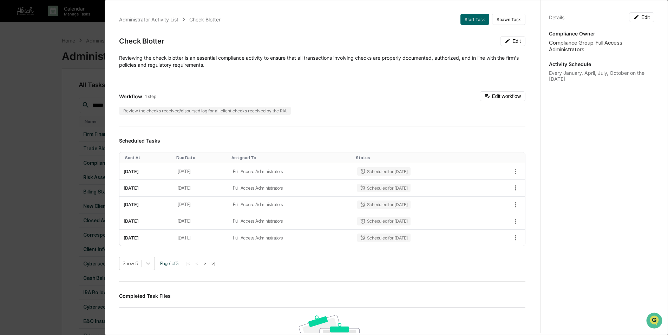
click at [41, 148] on div "Administrator Activity List Check Blotter Start Task Spawn Task Check Blotter E…" at bounding box center [334, 167] width 668 height 335
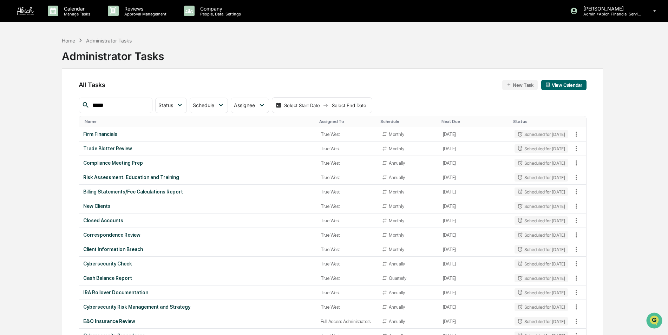
click at [132, 104] on input "*****" at bounding box center [120, 105] width 60 height 9
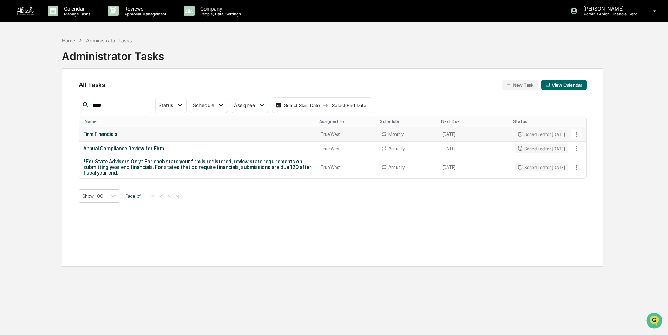
click at [107, 131] on div "Firm Financials" at bounding box center [197, 134] width 229 height 6
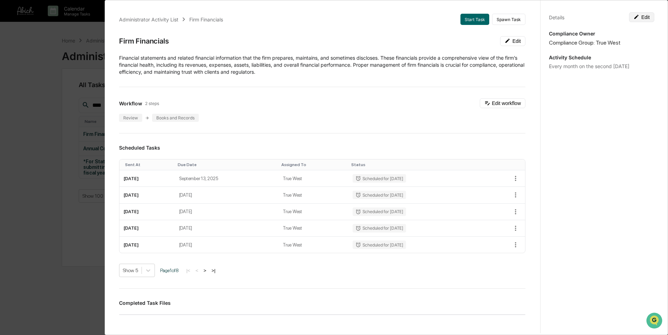
click at [639, 22] on button "Edit" at bounding box center [641, 17] width 25 height 10
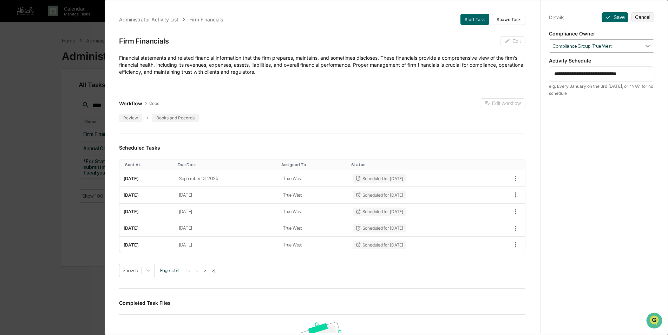
click at [646, 48] on icon at bounding box center [647, 46] width 7 height 7
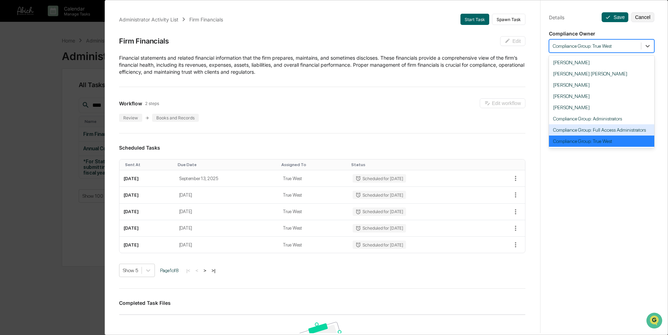
click at [613, 130] on div "Compliance Group: Full Access Administrators" at bounding box center [601, 129] width 105 height 11
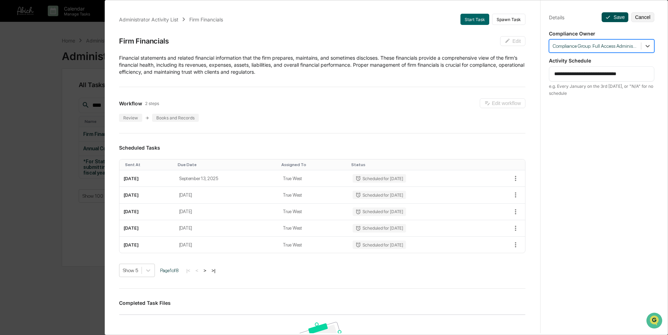
click at [610, 13] on button "Save" at bounding box center [615, 17] width 27 height 10
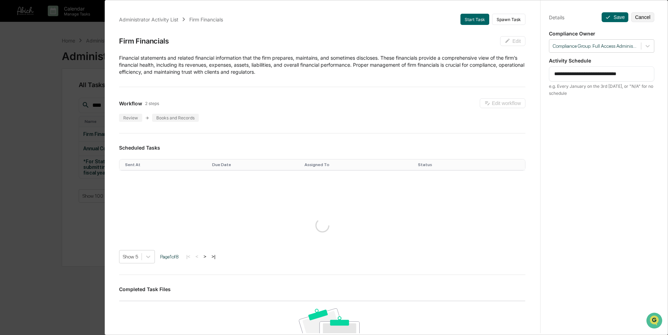
click at [31, 136] on div "**********" at bounding box center [334, 167] width 668 height 335
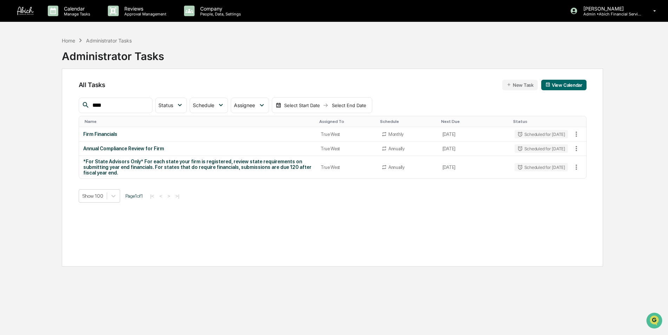
click at [114, 107] on input "****" at bounding box center [120, 105] width 60 height 9
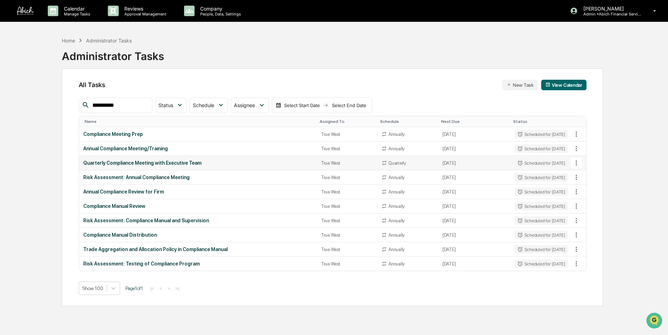
type input "**********"
click at [142, 162] on div "Quarterly Compliance Meeting with Executive Team" at bounding box center [197, 163] width 229 height 6
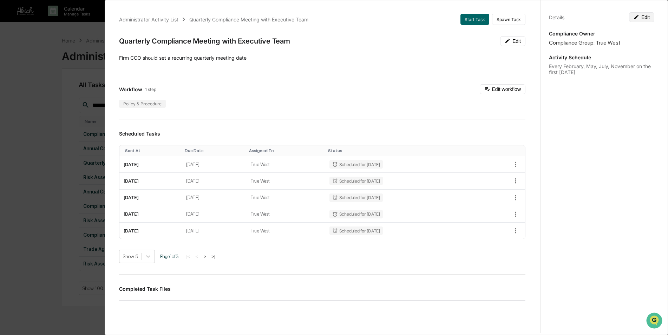
click at [647, 19] on button "Edit" at bounding box center [641, 17] width 25 height 10
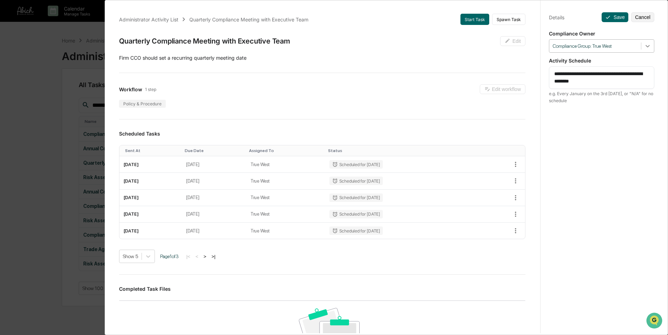
click at [644, 48] on icon at bounding box center [647, 46] width 7 height 7
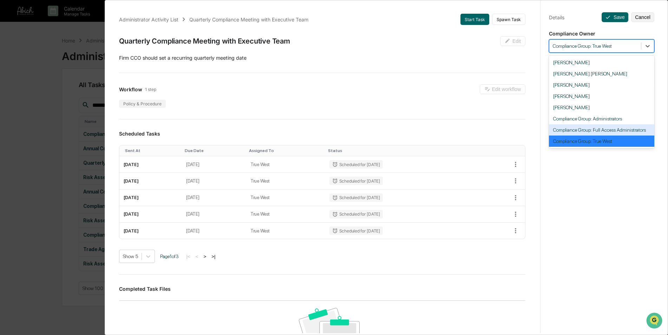
click at [618, 128] on div "Compliance Group: Full Access Administrators" at bounding box center [601, 129] width 105 height 11
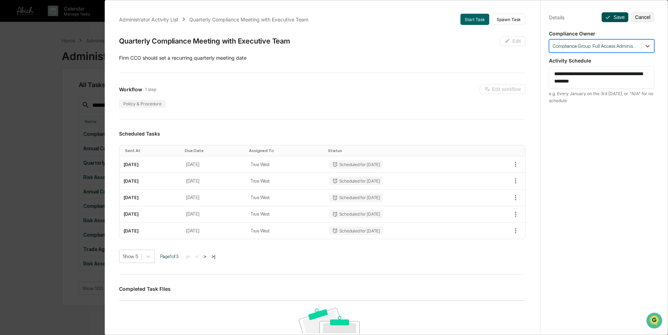
click at [614, 19] on button "Save" at bounding box center [615, 17] width 27 height 10
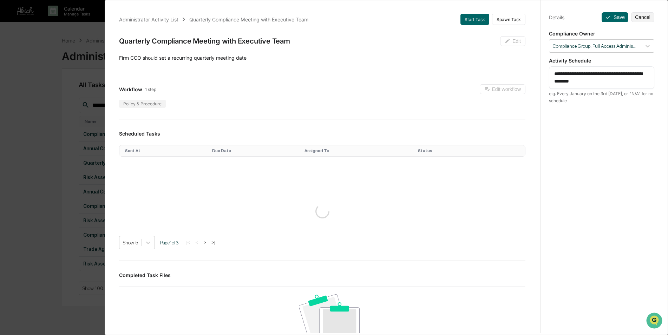
click at [35, 78] on div "**********" at bounding box center [334, 167] width 668 height 335
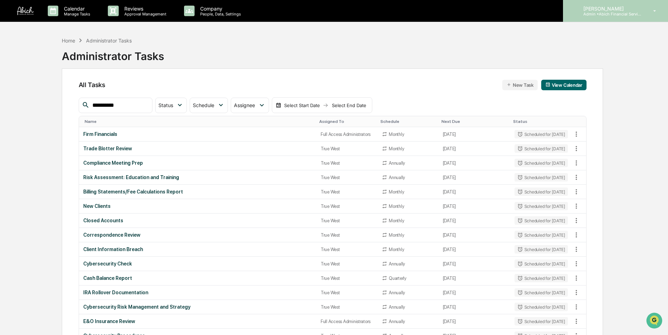
click at [618, 16] on p "Admin • Abich Financial Services" at bounding box center [610, 14] width 65 height 5
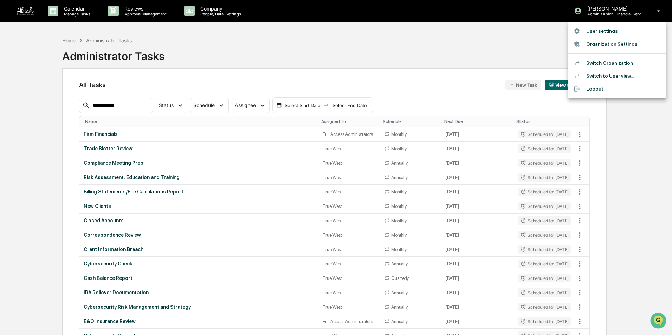
click at [610, 46] on li "Organization Settings" at bounding box center [617, 44] width 98 height 13
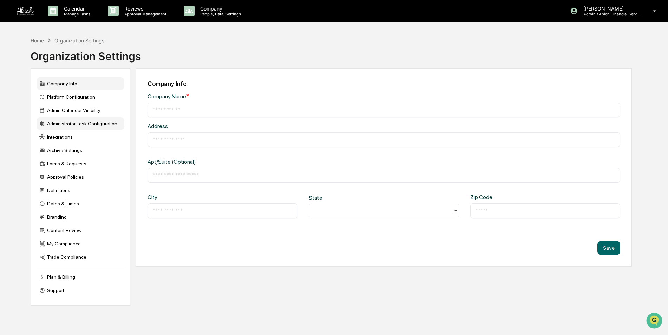
type input "**********"
type input "*******"
type input "*****"
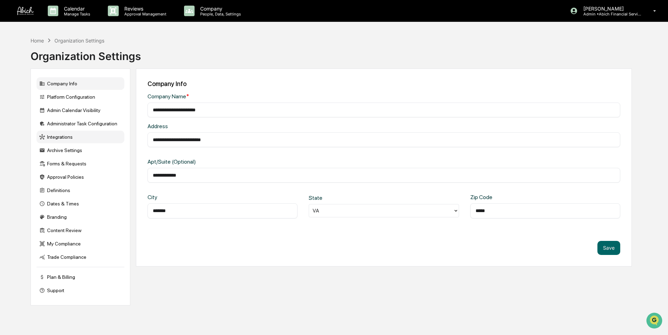
click at [64, 137] on div "Integrations" at bounding box center [81, 137] width 88 height 13
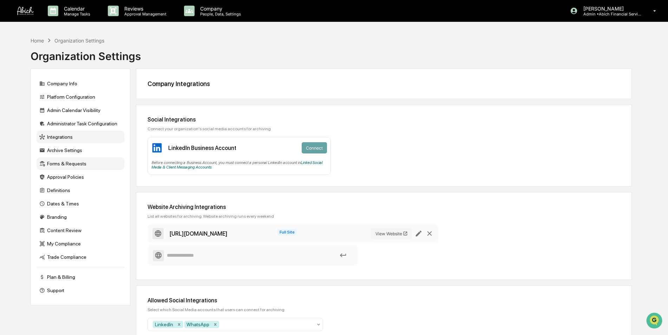
click at [66, 163] on div "Forms & Requests" at bounding box center [81, 163] width 88 height 13
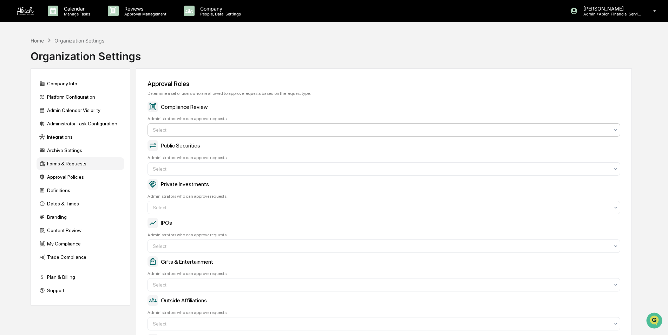
click at [174, 130] on div at bounding box center [381, 129] width 457 height 7
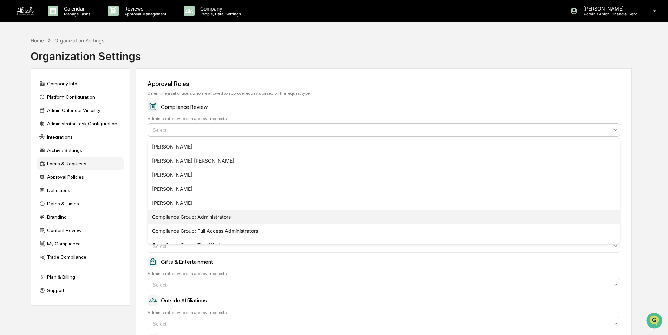
scroll to position [10, 0]
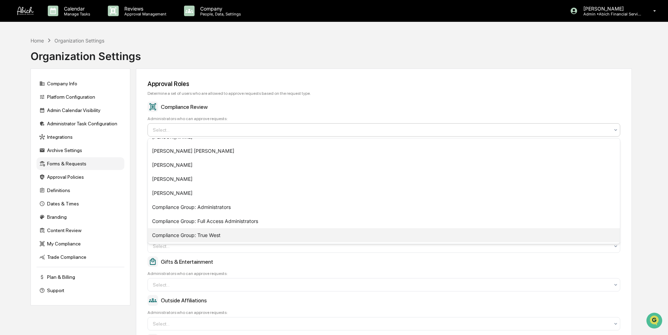
click at [217, 236] on div "Compliance Group: True West" at bounding box center [384, 235] width 472 height 14
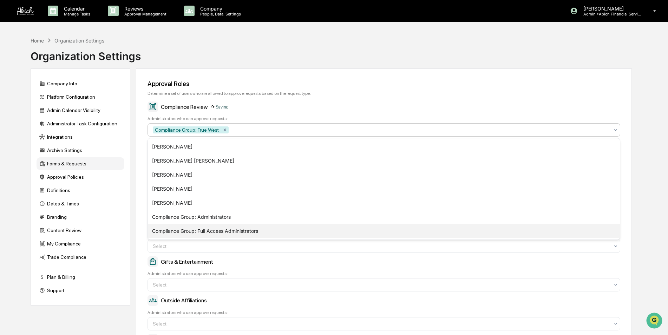
scroll to position [0, 0]
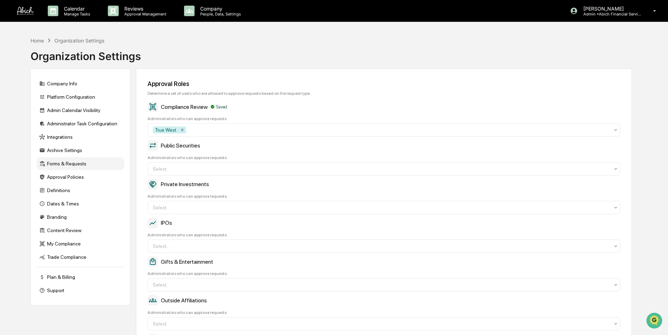
click at [339, 98] on div "Approval Roles Determine a set of users who are allowed to approve requests bas…" at bounding box center [384, 224] width 496 height 312
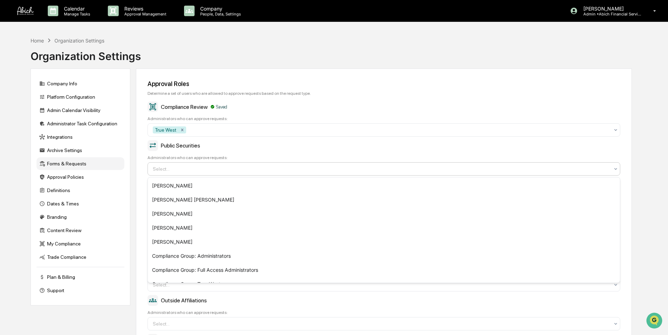
click at [224, 170] on div at bounding box center [381, 168] width 457 height 7
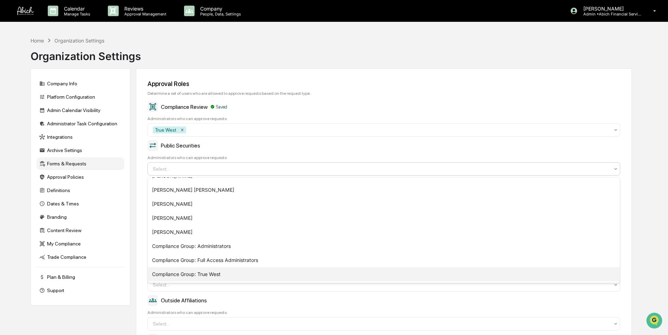
click at [215, 276] on div "Compliance Group: True West" at bounding box center [384, 274] width 472 height 14
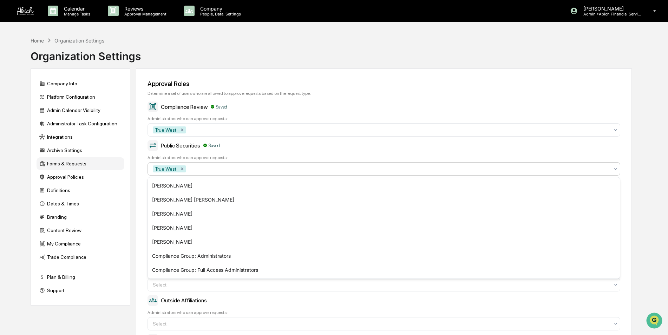
click at [316, 115] on div "Compliance Review Saved Administrators who can approve requests: True West" at bounding box center [384, 119] width 473 height 35
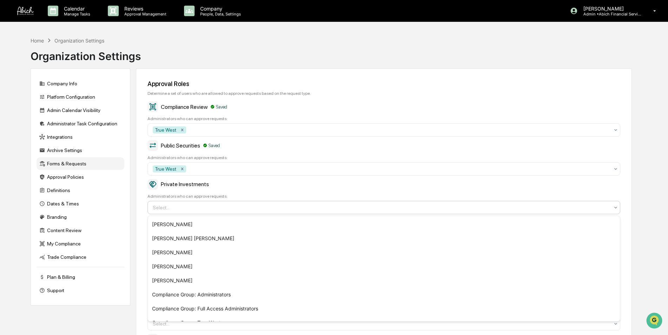
click at [227, 209] on div at bounding box center [381, 207] width 457 height 7
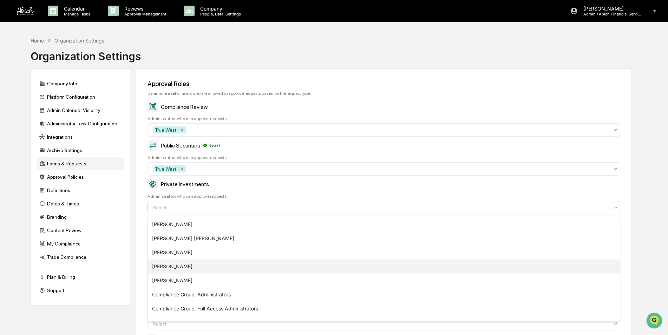
scroll to position [10, 0]
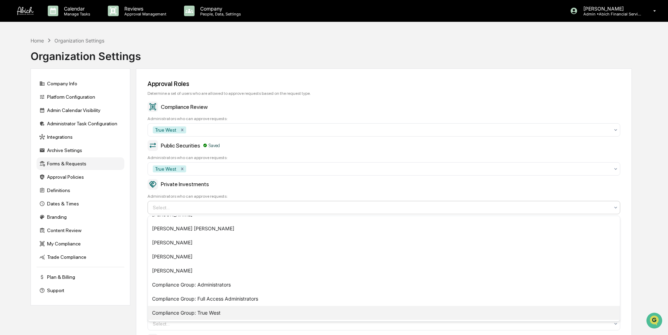
click at [219, 311] on div "Compliance Group: True West" at bounding box center [384, 313] width 472 height 14
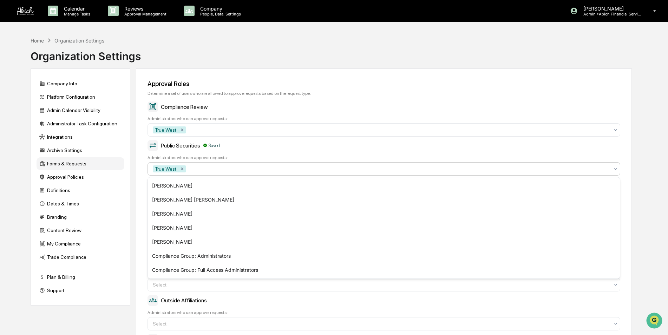
click at [245, 169] on div at bounding box center [399, 168] width 422 height 7
click at [231, 271] on div "Compliance Group: Full Access Administrators" at bounding box center [384, 270] width 472 height 14
click at [182, 169] on icon "Remove True West" at bounding box center [182, 169] width 2 height 2
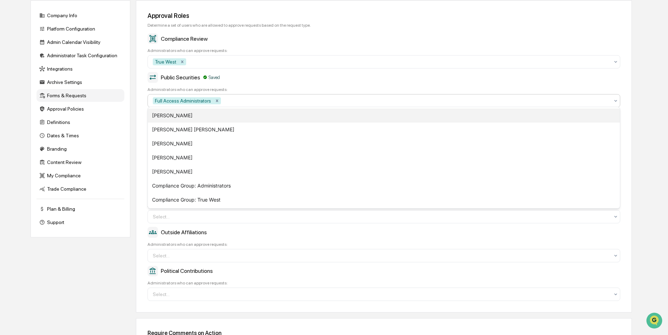
scroll to position [70, 0]
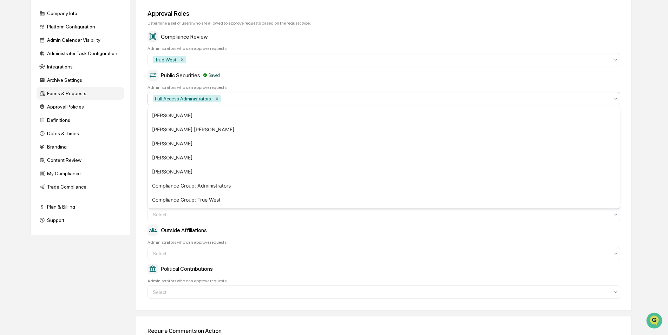
click at [304, 242] on div "Administrators who can approve requests:" at bounding box center [384, 242] width 473 height 5
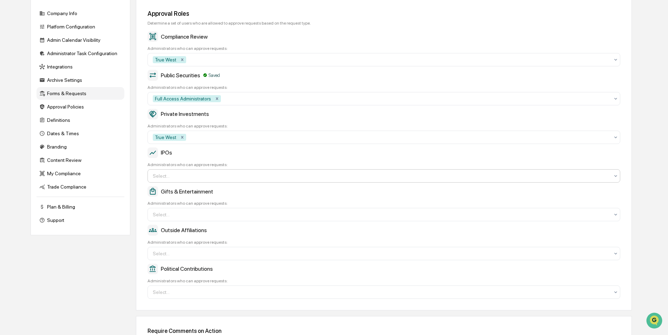
click at [195, 175] on div at bounding box center [381, 175] width 457 height 7
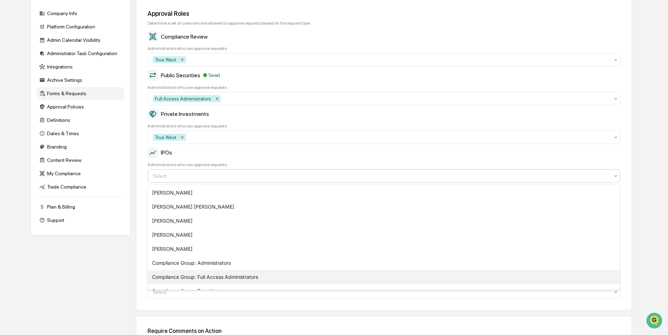
scroll to position [10, 0]
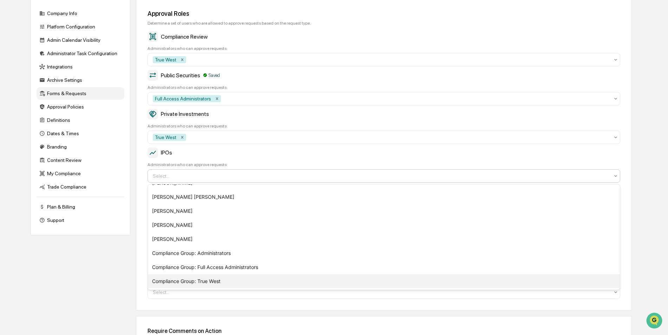
click at [216, 279] on div "Compliance Group: True West" at bounding box center [384, 281] width 472 height 14
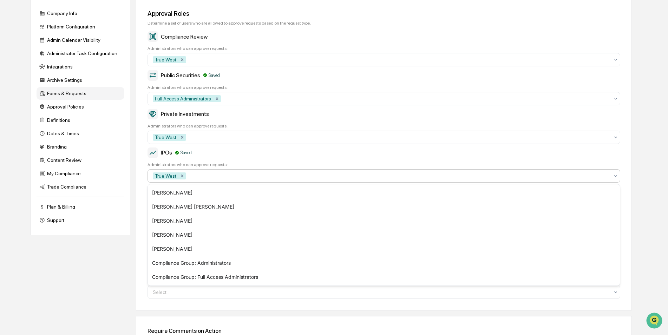
click at [119, 265] on div "Company Info Platform Configuration Admin Calendar Visibility Administrator Tas…" at bounding box center [331, 196] width 601 height 396
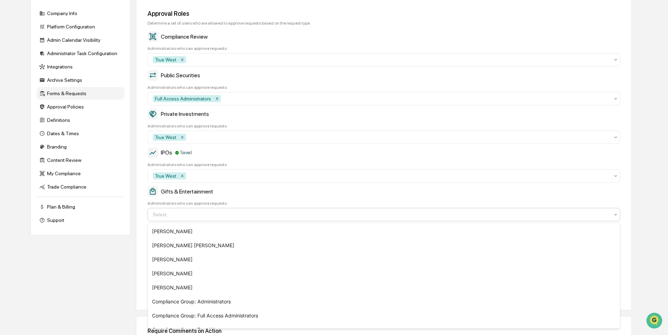
click at [208, 220] on div "Select..." at bounding box center [381, 214] width 464 height 11
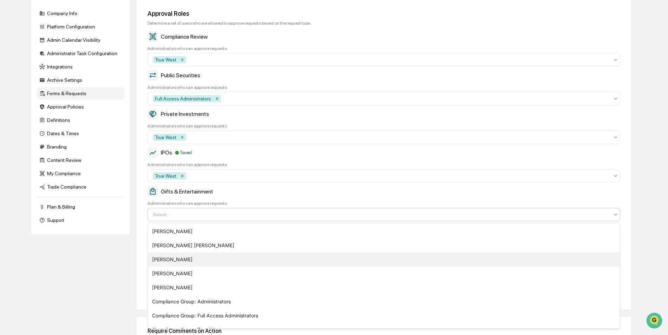
scroll to position [10, 0]
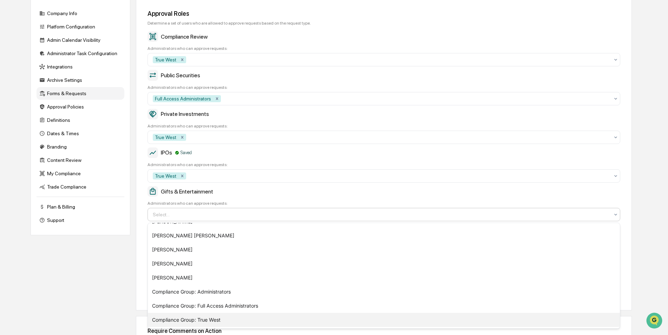
click at [215, 322] on div "Compliance Group: True West" at bounding box center [384, 320] width 472 height 14
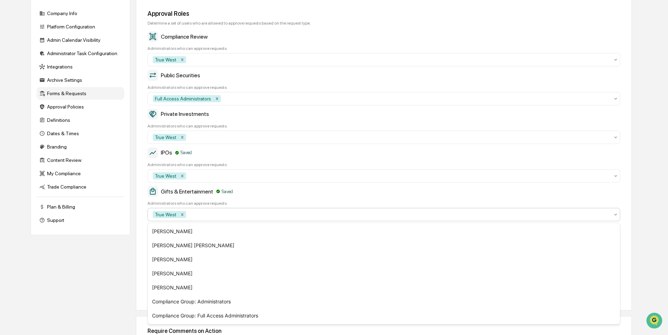
click at [107, 289] on div "Company Info Platform Configuration Admin Calendar Visibility Administrator Tas…" at bounding box center [331, 196] width 601 height 396
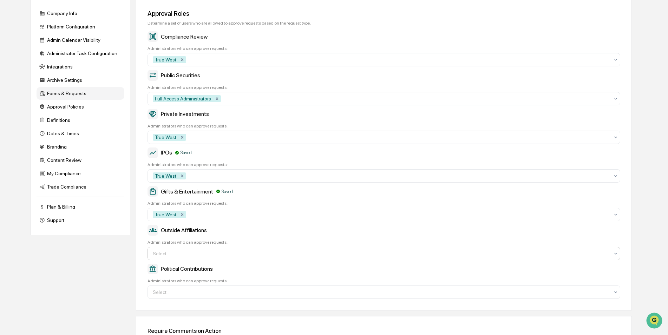
click at [197, 254] on div at bounding box center [381, 253] width 457 height 7
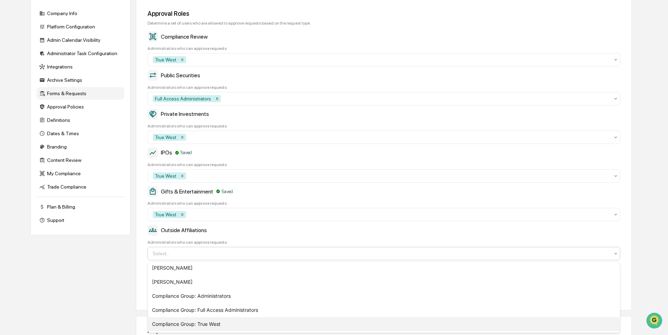
click at [197, 323] on div "Compliance Group: True West" at bounding box center [384, 324] width 472 height 14
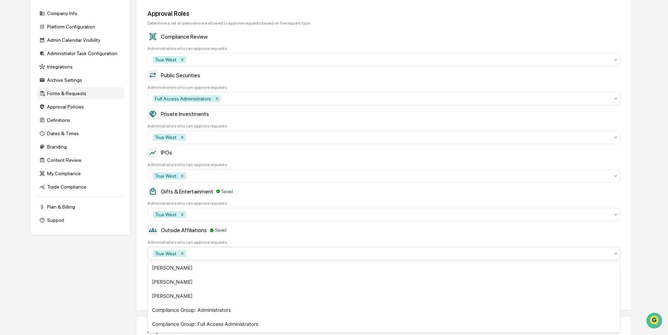
click at [251, 254] on div at bounding box center [399, 253] width 422 height 7
click at [250, 254] on div at bounding box center [399, 253] width 422 height 7
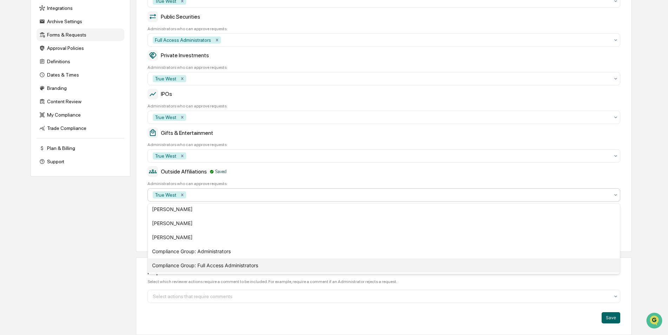
click at [219, 260] on div "Compliance Group: Full Access Administrators" at bounding box center [384, 266] width 472 height 14
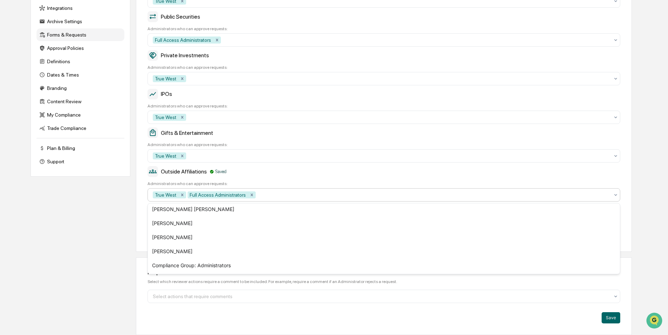
click at [45, 234] on div "Company Info Platform Configuration Admin Calendar Visibility Administrator Tas…" at bounding box center [331, 138] width 601 height 396
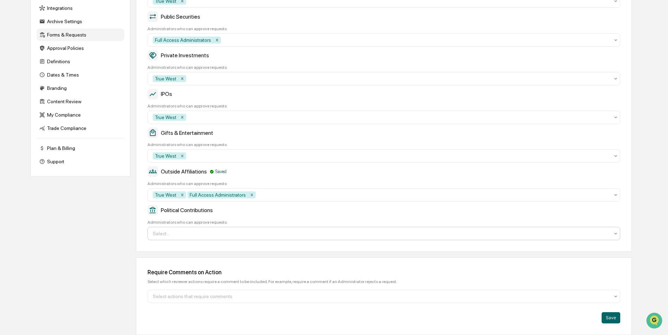
click at [207, 234] on div at bounding box center [381, 233] width 457 height 7
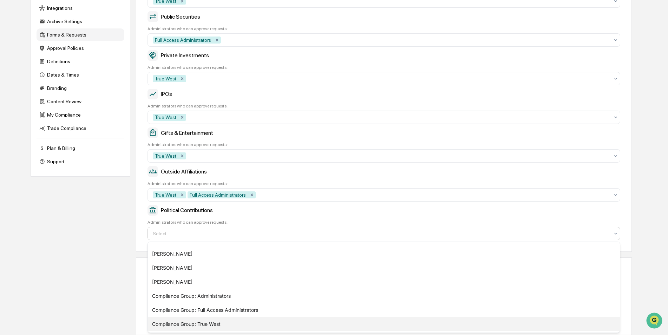
click at [205, 320] on div "Compliance Group: True West" at bounding box center [384, 324] width 472 height 14
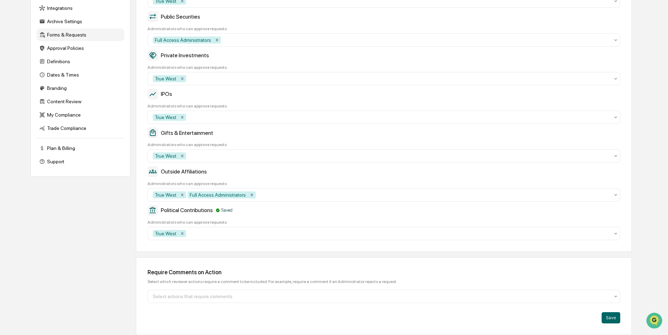
click at [94, 279] on div "Company Info Platform Configuration Admin Calendar Visibility Administrator Tas…" at bounding box center [331, 138] width 601 height 396
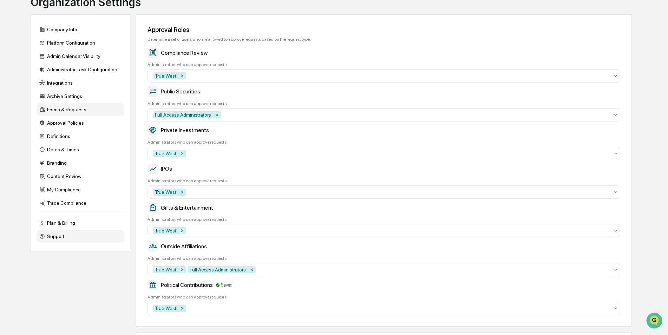
scroll to position [0, 0]
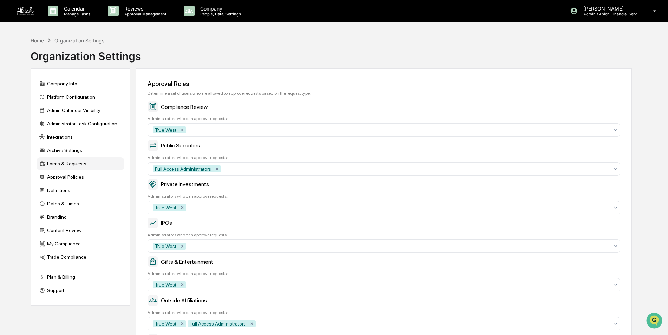
click at [37, 39] on div "Home" at bounding box center [37, 41] width 13 height 6
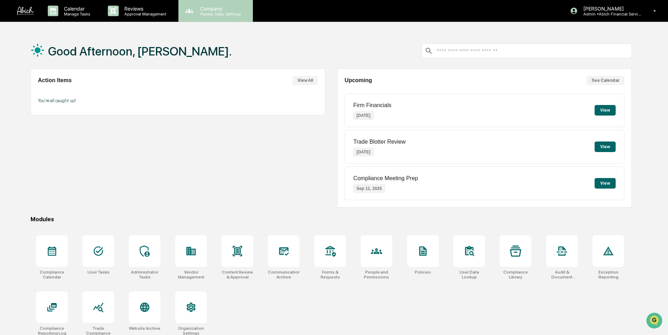
click at [221, 18] on div "Company People, Data, Settings" at bounding box center [215, 11] width 74 height 22
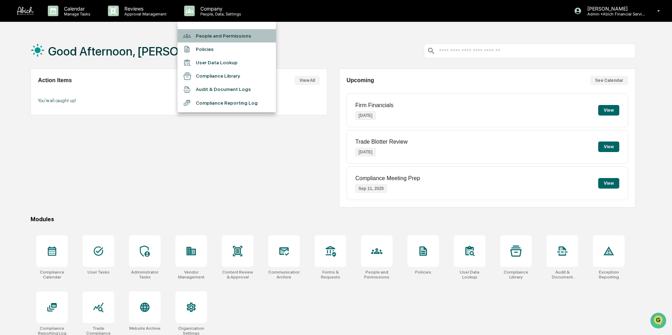
click at [217, 38] on li "People and Permissions" at bounding box center [226, 35] width 98 height 13
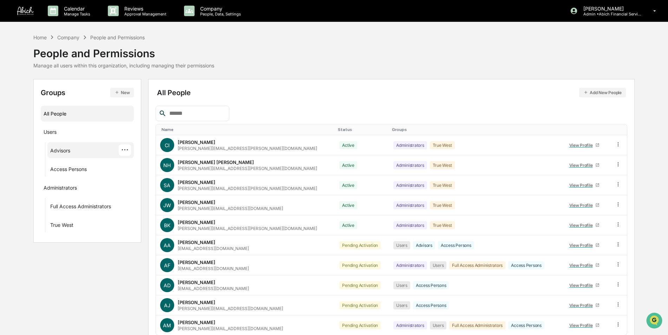
click at [56, 152] on div "Advisors" at bounding box center [60, 152] width 20 height 8
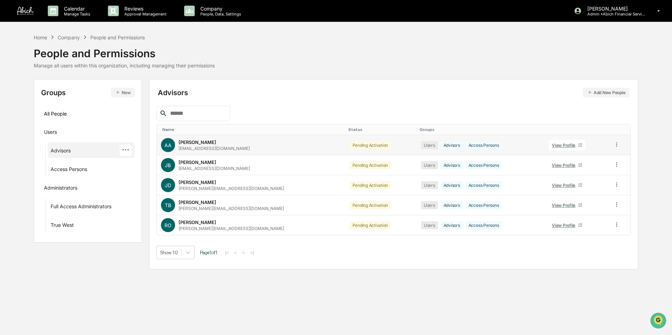
click at [578, 143] on icon at bounding box center [580, 145] width 4 height 4
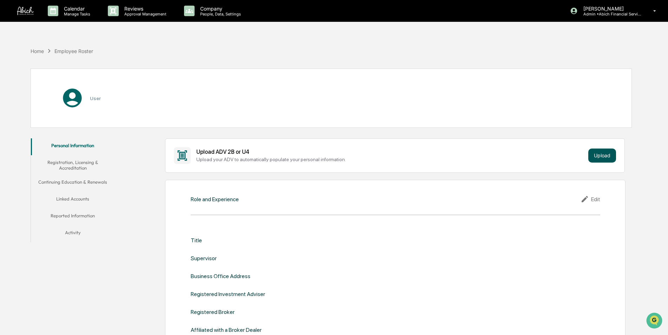
click at [599, 157] on button "Upload" at bounding box center [602, 156] width 28 height 14
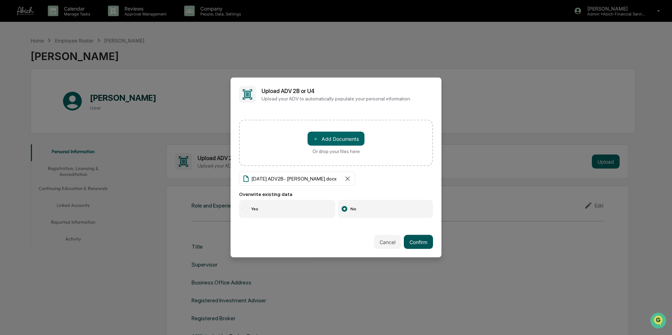
click at [416, 241] on button "Confirm" at bounding box center [418, 242] width 29 height 14
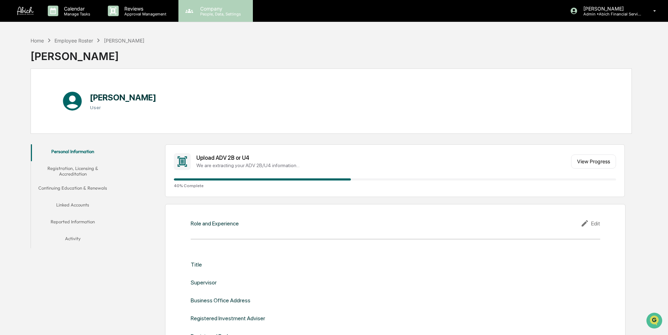
click at [216, 13] on p "People, Data, Settings" at bounding box center [220, 14] width 50 height 5
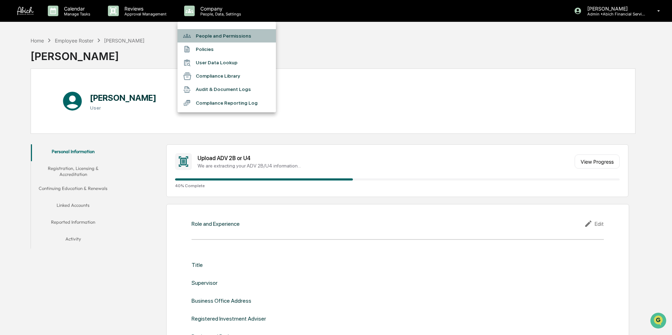
click at [210, 33] on li "People and Permissions" at bounding box center [226, 35] width 98 height 13
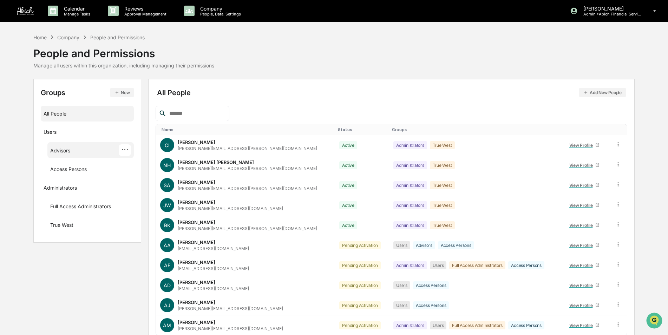
click at [60, 154] on div "Advisors" at bounding box center [60, 152] width 20 height 8
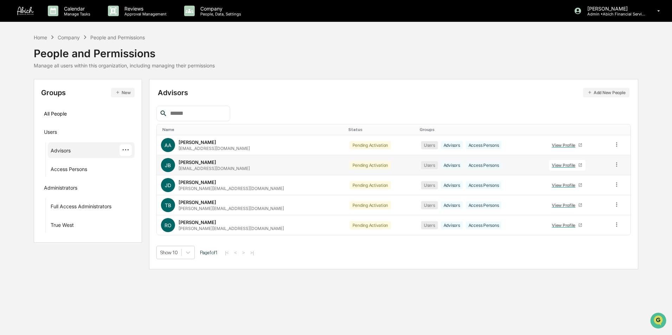
click at [578, 163] on icon at bounding box center [580, 165] width 4 height 4
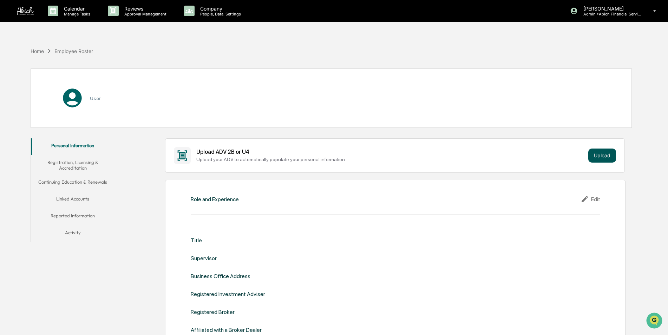
click at [605, 155] on button "Upload" at bounding box center [602, 156] width 28 height 14
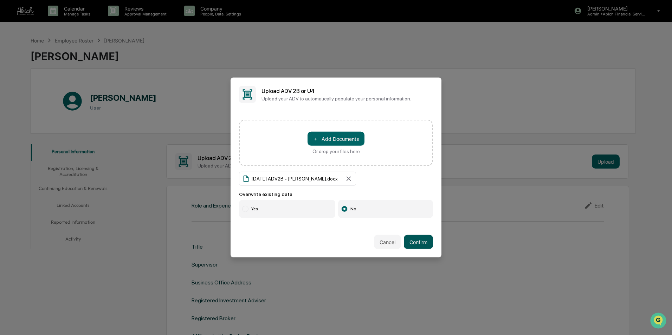
click at [417, 240] on button "Confirm" at bounding box center [418, 242] width 29 height 14
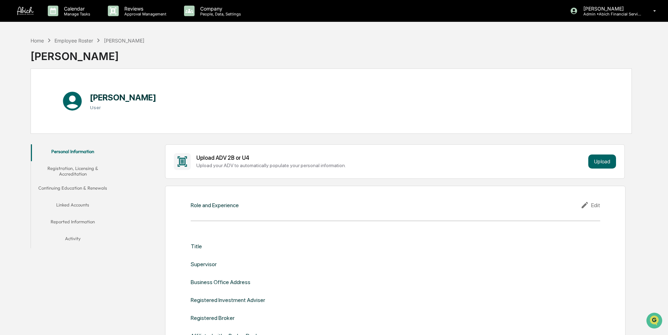
click at [213, 12] on p "People, Data, Settings" at bounding box center [220, 14] width 50 height 5
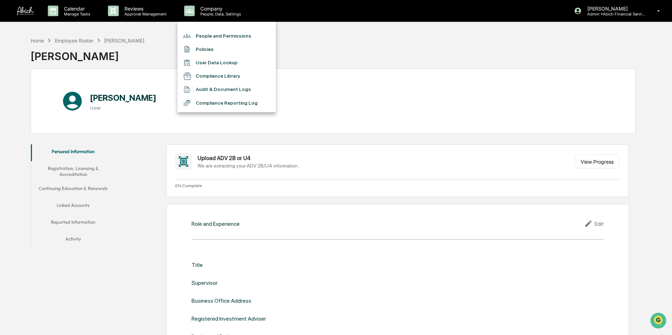
click at [214, 37] on li "People and Permissions" at bounding box center [226, 35] width 98 height 13
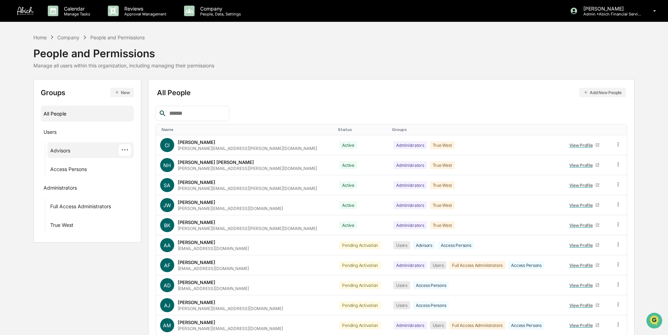
click at [61, 149] on div "Advisors" at bounding box center [60, 152] width 20 height 8
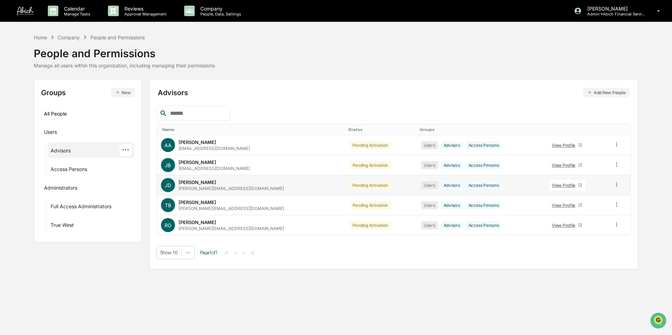
click at [578, 186] on icon at bounding box center [580, 185] width 4 height 4
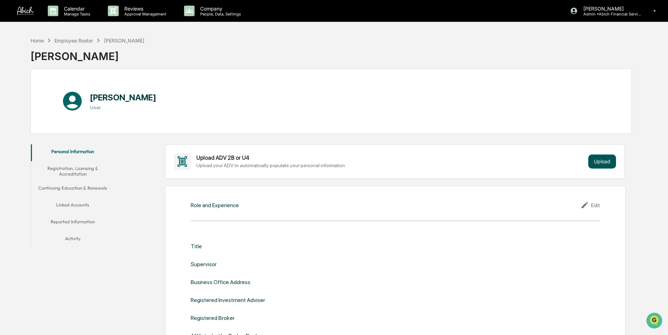
click at [598, 162] on button "Upload" at bounding box center [602, 162] width 28 height 14
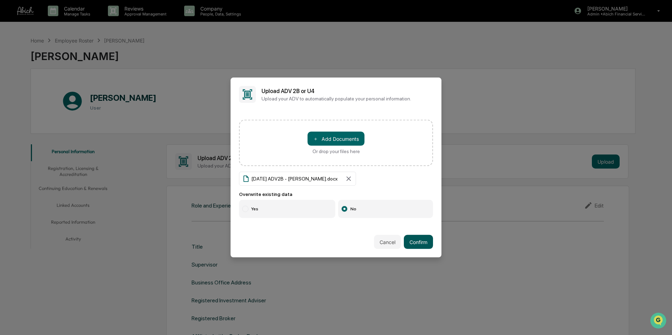
click at [418, 240] on button "Confirm" at bounding box center [418, 242] width 29 height 14
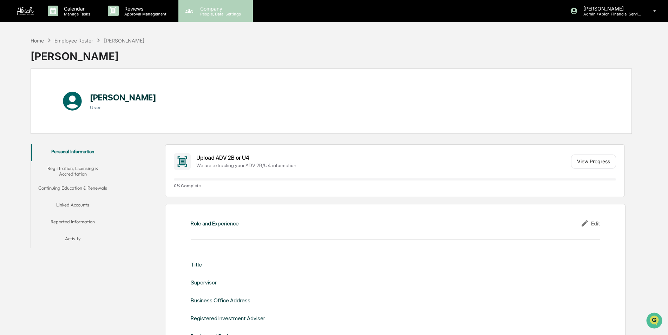
click at [211, 12] on p "People, Data, Settings" at bounding box center [220, 14] width 50 height 5
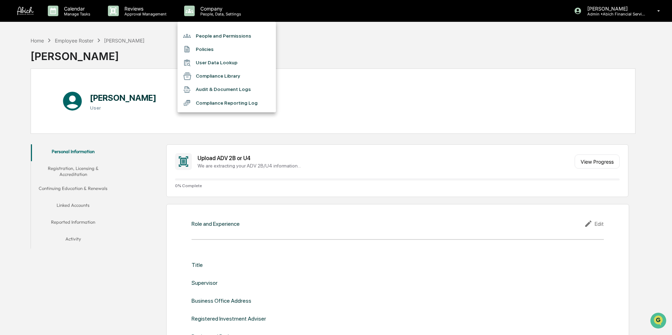
click at [212, 37] on li "People and Permissions" at bounding box center [226, 35] width 98 height 13
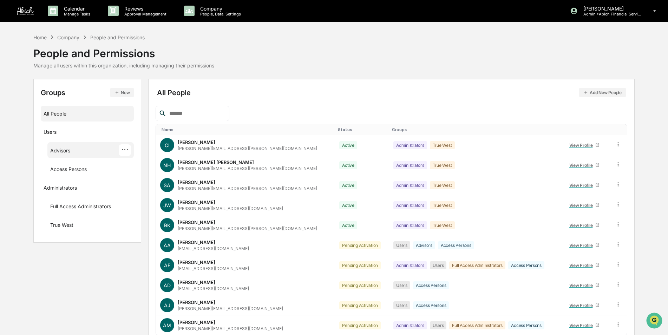
click at [68, 151] on div "Advisors" at bounding box center [60, 152] width 20 height 8
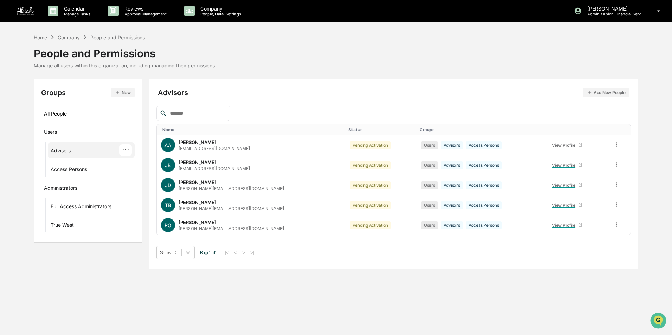
click at [188, 116] on input "text" at bounding box center [197, 113] width 60 height 9
click at [567, 208] on link "View Profile" at bounding box center [567, 205] width 37 height 11
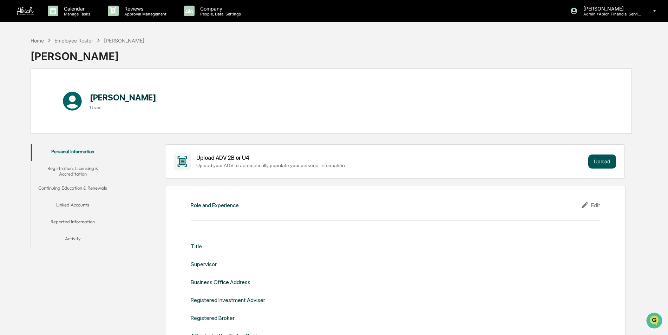
click at [602, 157] on button "Upload" at bounding box center [602, 162] width 28 height 14
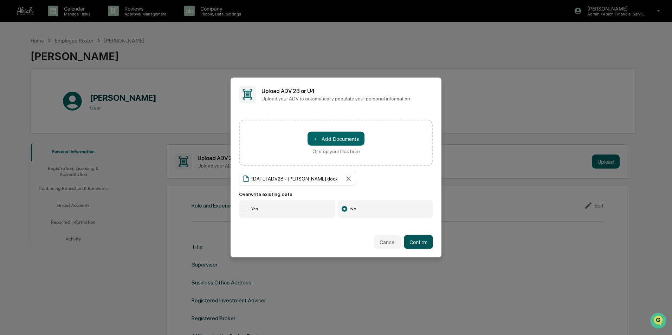
click at [418, 243] on button "Confirm" at bounding box center [418, 242] width 29 height 14
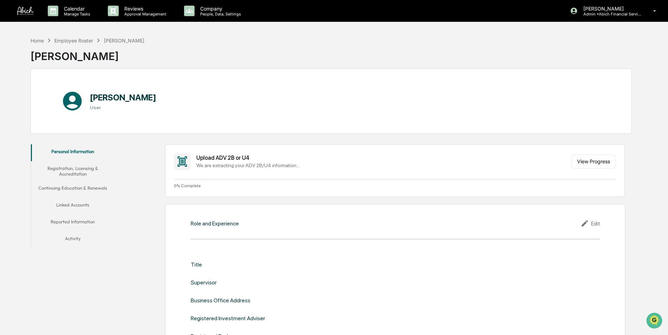
click at [209, 15] on p "People, Data, Settings" at bounding box center [220, 14] width 50 height 5
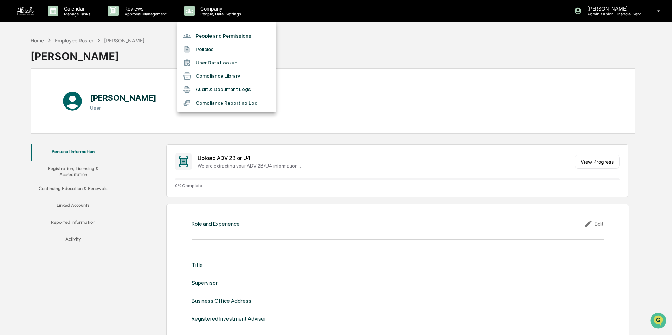
click at [210, 34] on li "People and Permissions" at bounding box center [226, 35] width 98 height 13
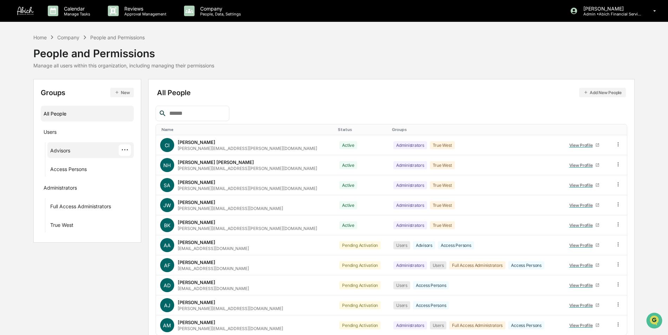
click at [51, 152] on div "Advisors" at bounding box center [60, 152] width 20 height 8
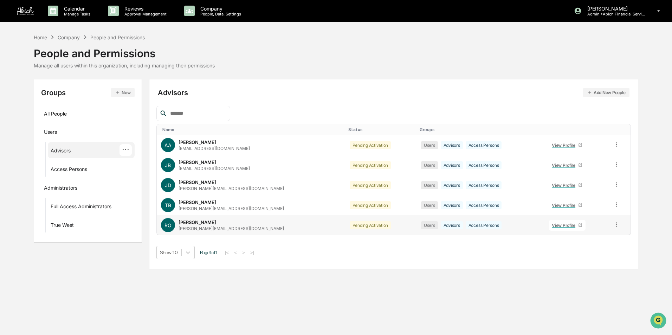
click at [578, 225] on icon at bounding box center [580, 225] width 4 height 4
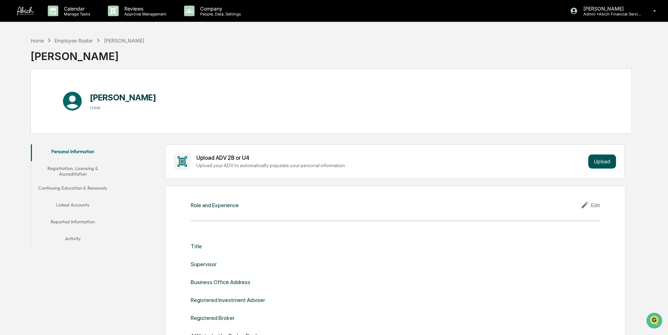
click at [597, 155] on button "Upload" at bounding box center [602, 162] width 28 height 14
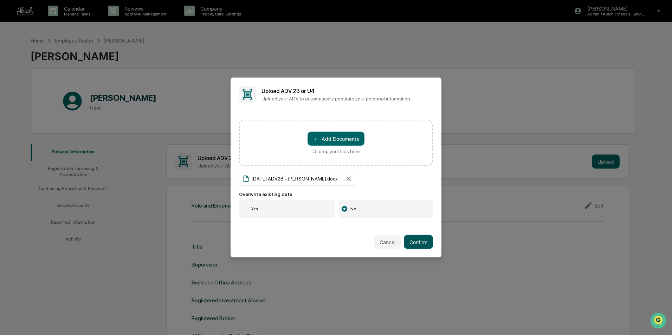
click at [422, 239] on button "Confirm" at bounding box center [418, 242] width 29 height 14
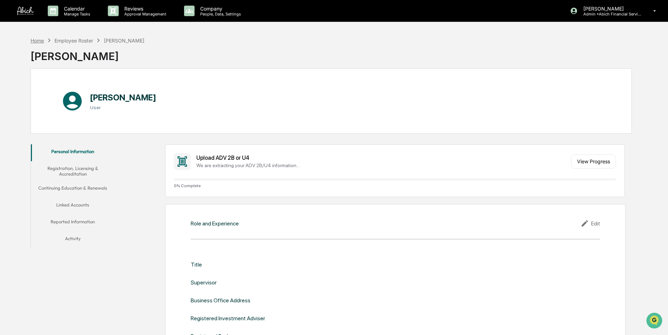
click at [37, 41] on div "Home" at bounding box center [37, 41] width 13 height 6
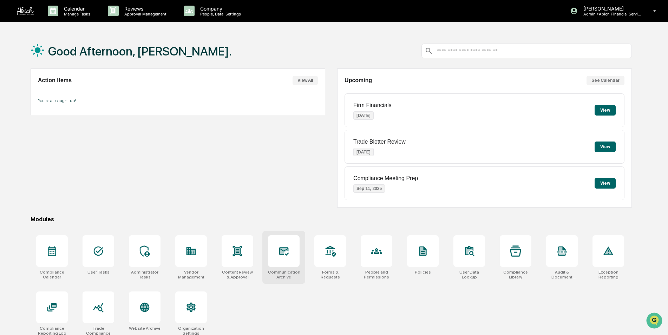
click at [282, 254] on icon at bounding box center [284, 251] width 10 height 8
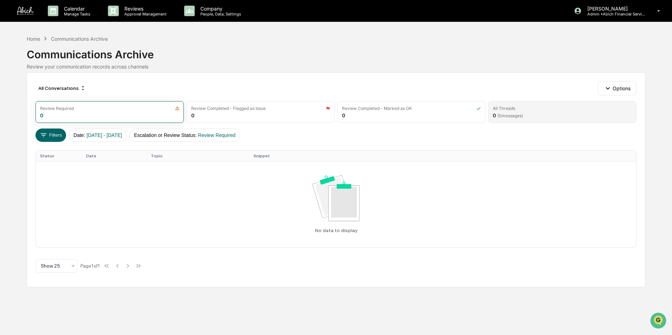
click at [556, 112] on div "All Threads 0 ( 0 messages)" at bounding box center [562, 112] width 148 height 22
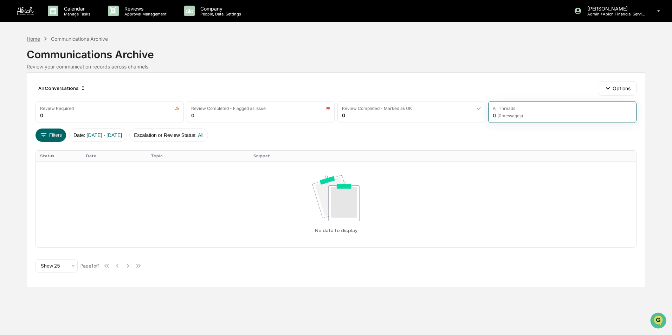
click at [33, 36] on div "Home" at bounding box center [33, 39] width 13 height 6
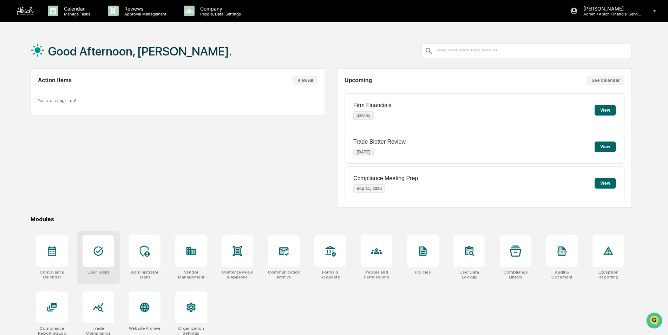
click at [97, 253] on icon at bounding box center [98, 251] width 11 height 11
